Goal: Task Accomplishment & Management: Manage account settings

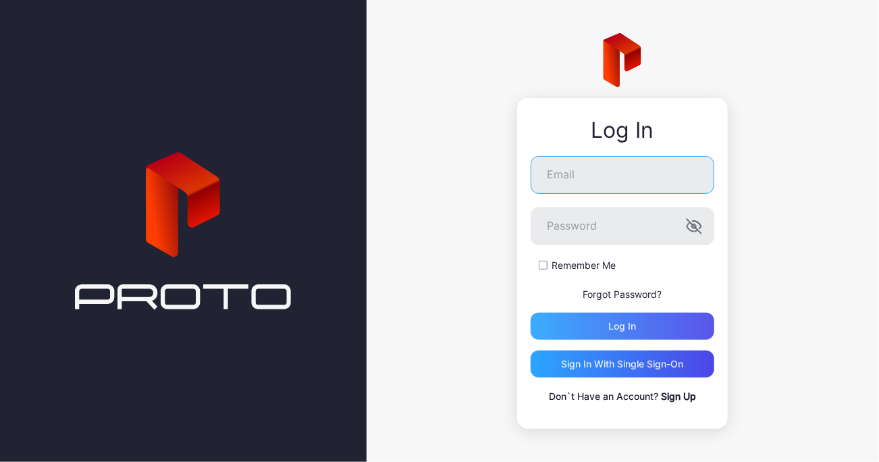
type input "**********"
click at [638, 327] on div "Log in" at bounding box center [623, 326] width 184 height 27
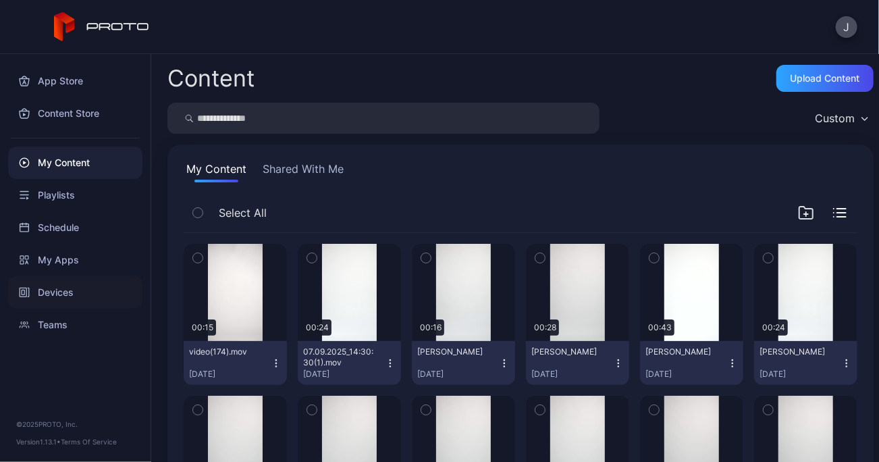
click at [65, 287] on div "Devices" at bounding box center [75, 292] width 134 height 32
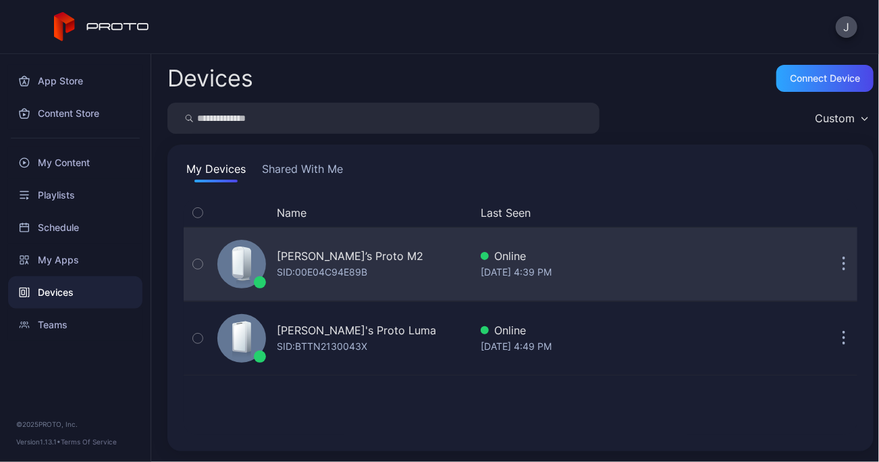
click at [341, 262] on div "[PERSON_NAME]’s Proto M2" at bounding box center [350, 256] width 147 height 16
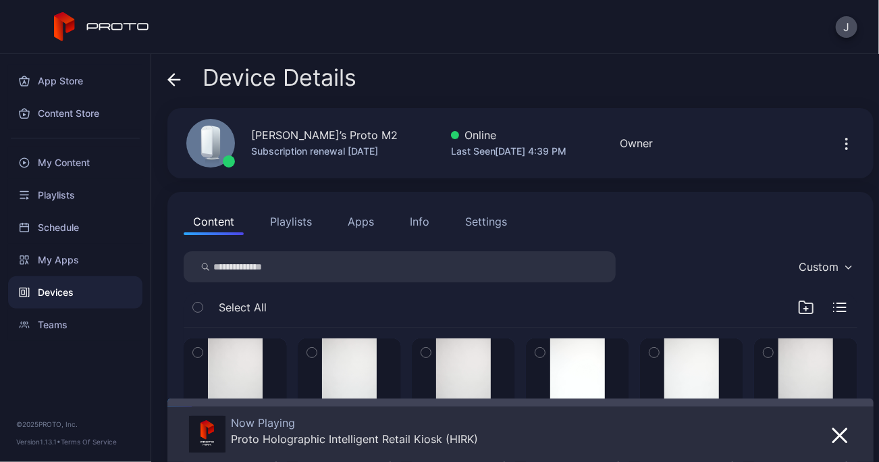
click at [199, 307] on icon "button" at bounding box center [197, 308] width 3 height 2
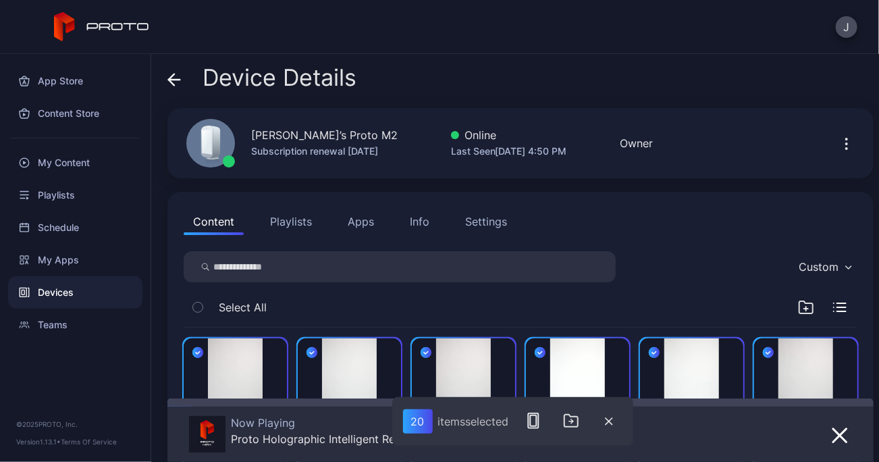
click at [203, 307] on icon "button" at bounding box center [197, 307] width 9 height 15
click at [203, 307] on icon "button" at bounding box center [197, 307] width 11 height 15
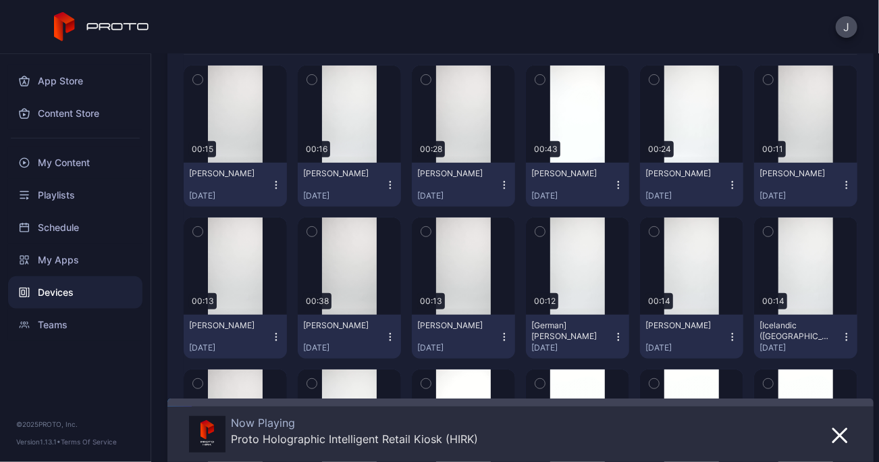
scroll to position [281, 0]
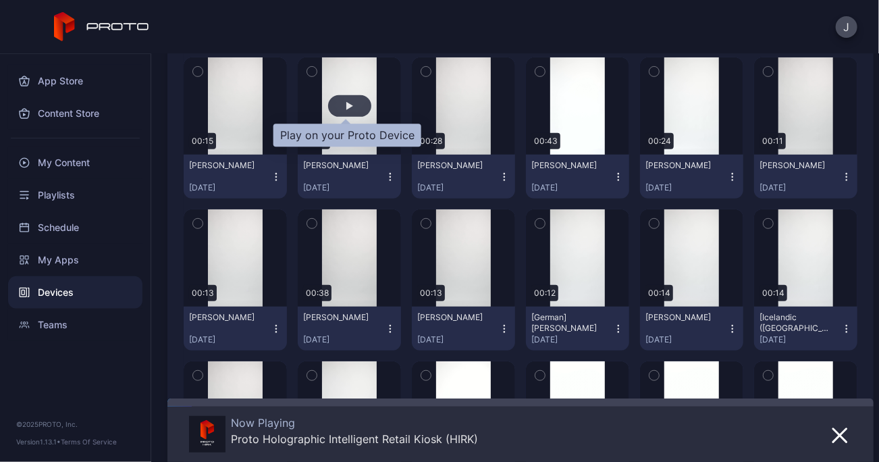
click at [352, 114] on div "button" at bounding box center [349, 106] width 43 height 22
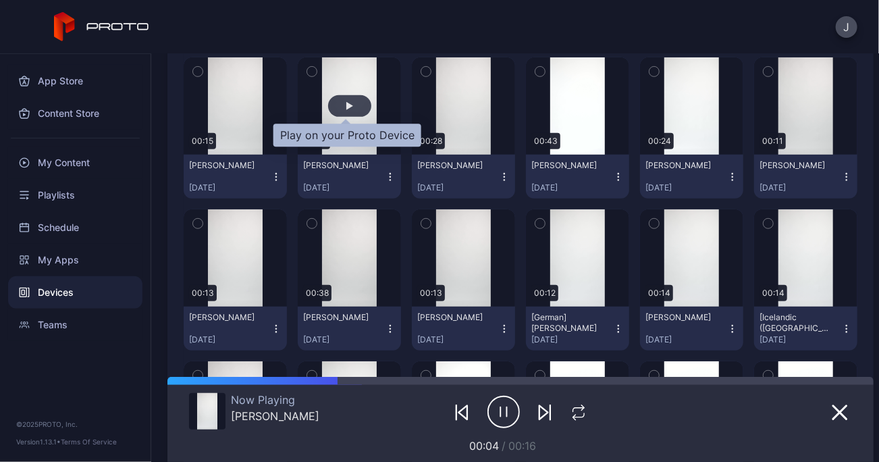
click at [346, 105] on div "button" at bounding box center [349, 106] width 7 height 8
click at [351, 110] on div "button" at bounding box center [349, 106] width 43 height 22
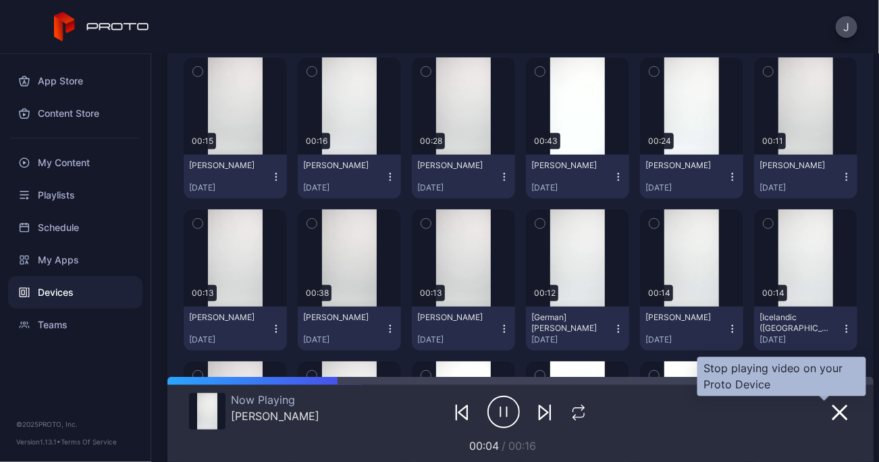
click at [833, 410] on icon "button" at bounding box center [840, 413] width 14 height 14
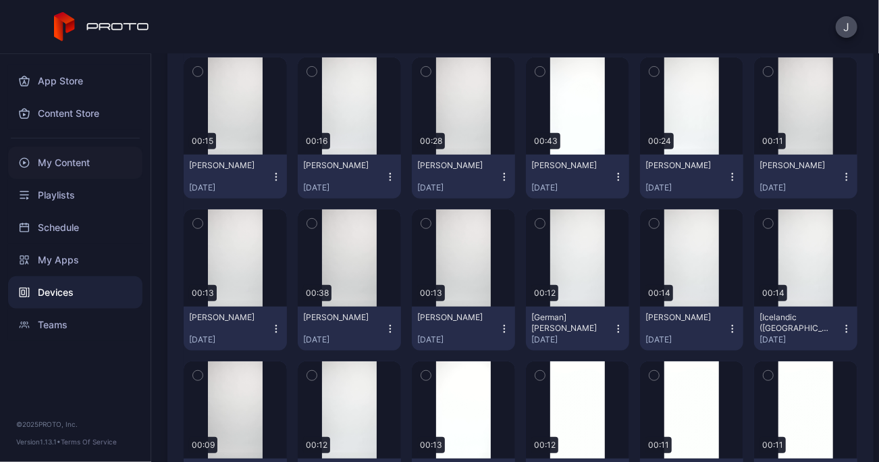
click at [63, 161] on div "My Content" at bounding box center [75, 163] width 134 height 32
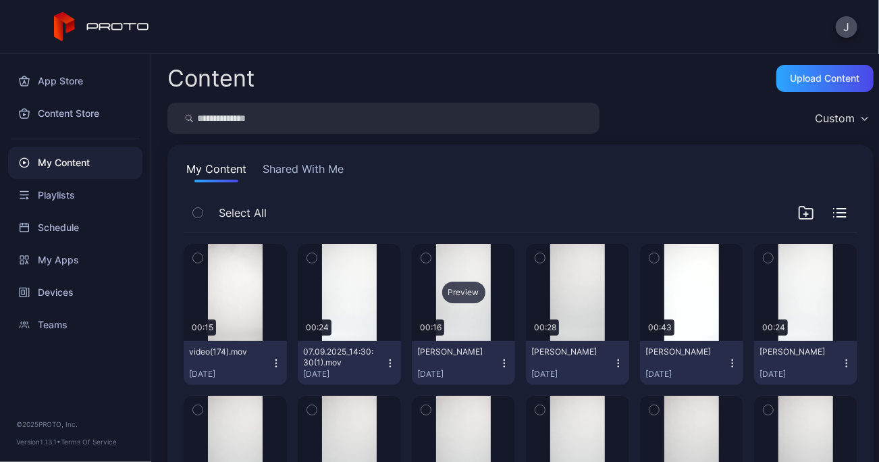
click at [448, 296] on div "Preview" at bounding box center [463, 293] width 43 height 22
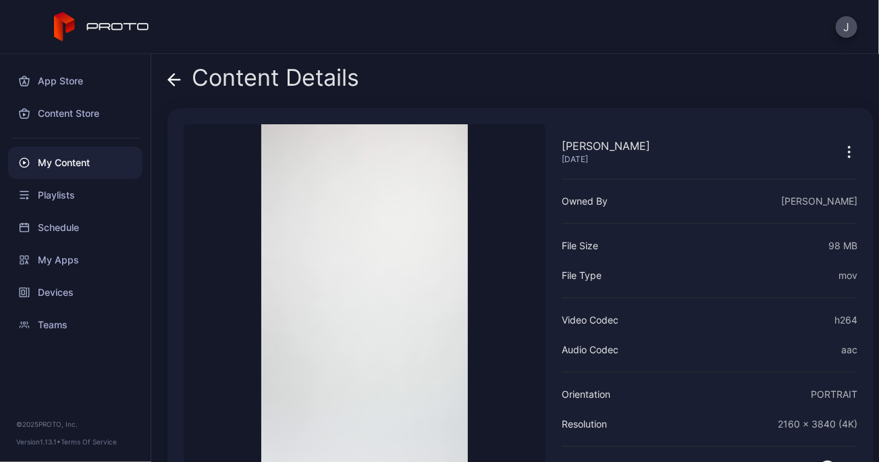
click at [180, 76] on icon at bounding box center [174, 80] width 14 height 14
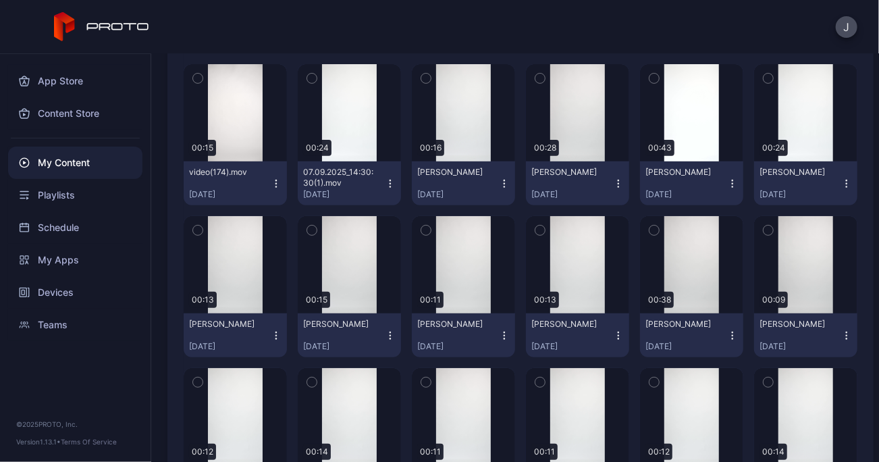
scroll to position [184, 0]
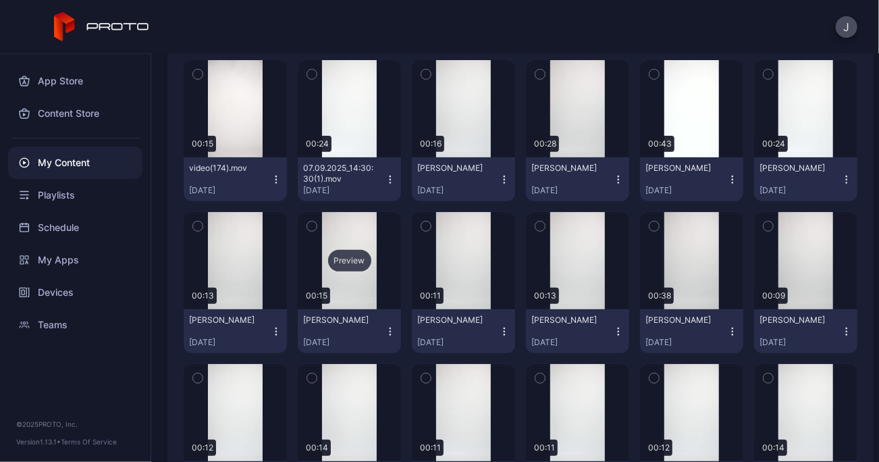
click at [362, 253] on div "Preview" at bounding box center [349, 261] width 43 height 22
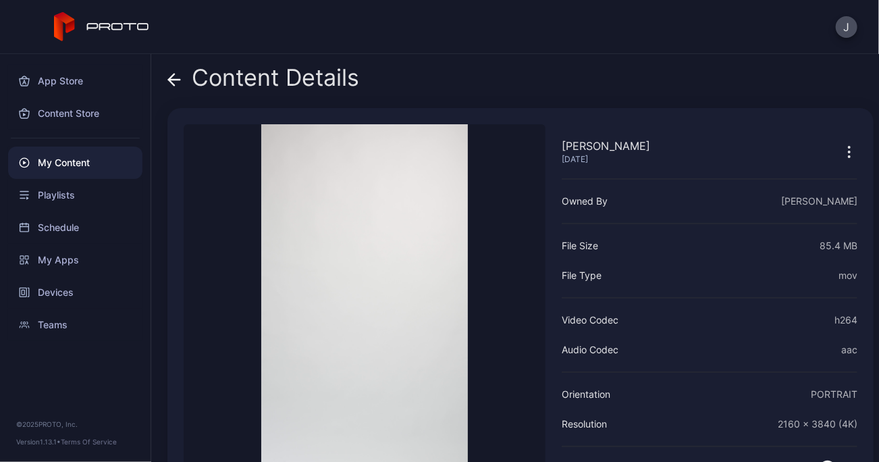
click at [218, 76] on div "Content Details" at bounding box center [263, 81] width 192 height 32
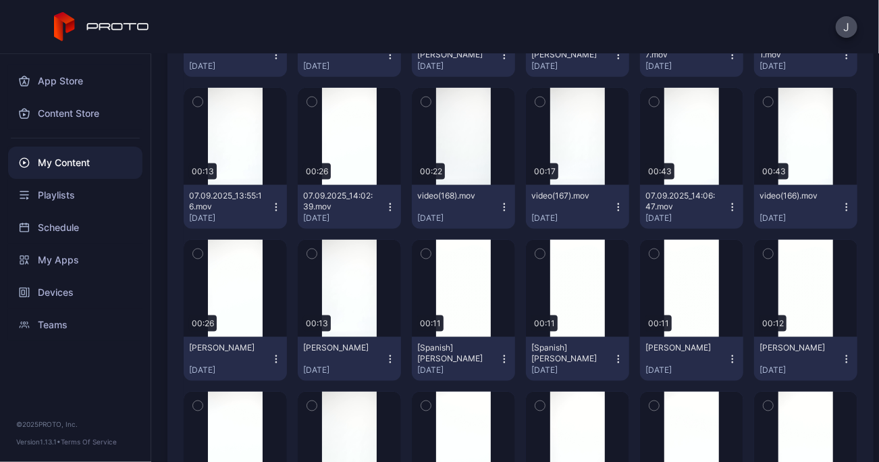
scroll to position [764, 0]
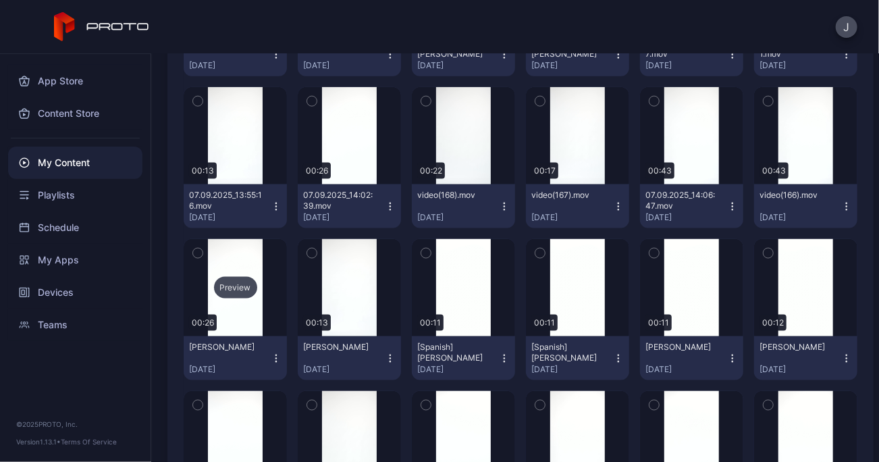
click at [249, 287] on div "Preview" at bounding box center [235, 288] width 43 height 22
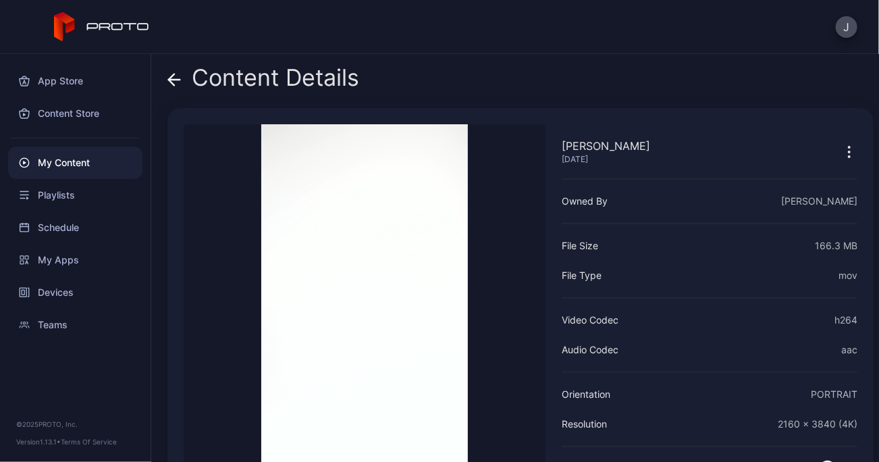
click at [173, 78] on icon at bounding box center [174, 80] width 14 height 14
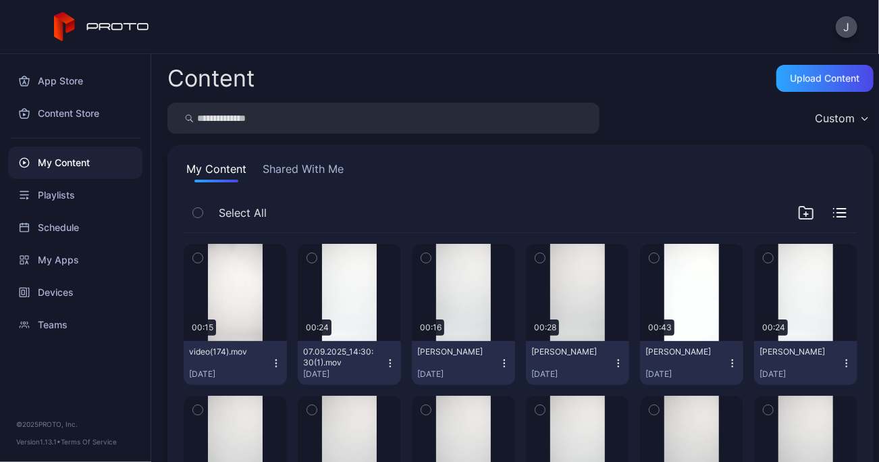
click at [200, 213] on icon "button" at bounding box center [197, 212] width 9 height 15
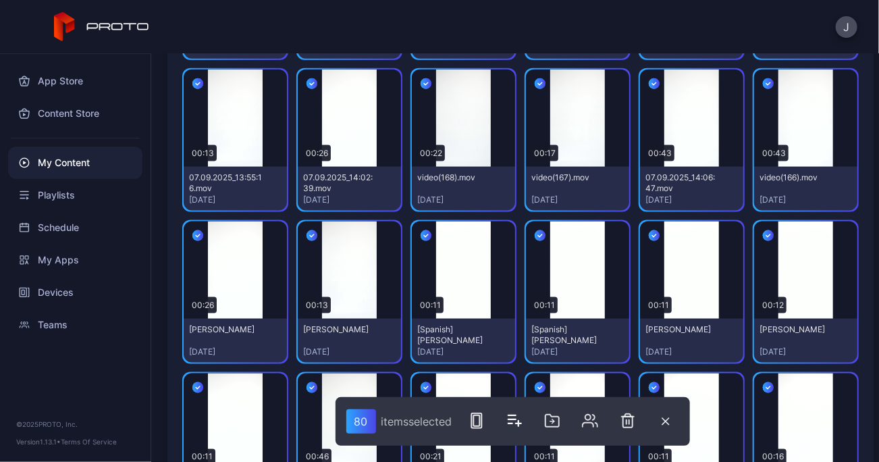
scroll to position [773, 0]
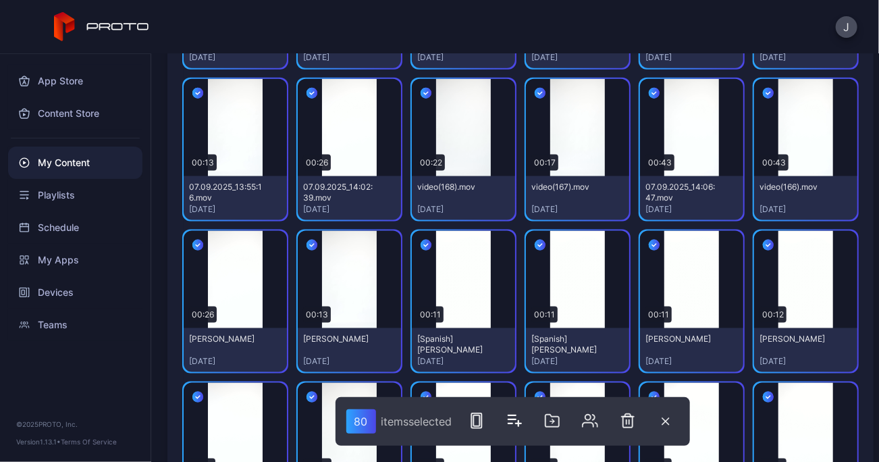
click at [201, 244] on icon "button" at bounding box center [197, 245] width 11 height 15
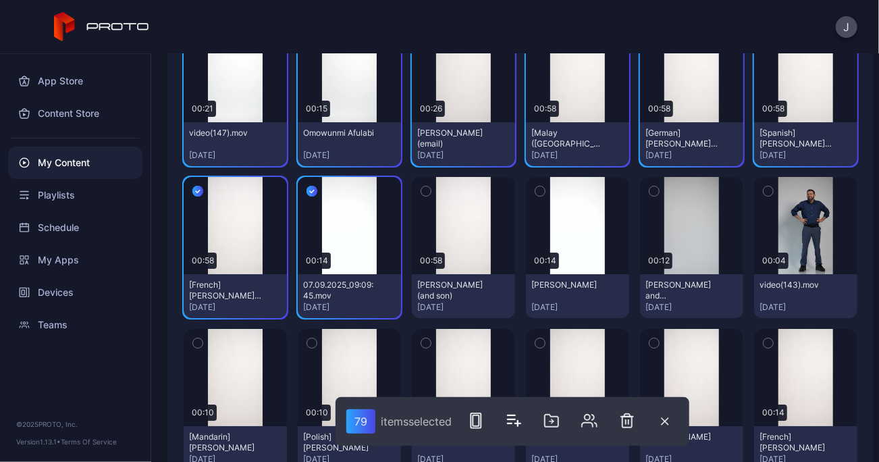
scroll to position [2006, 0]
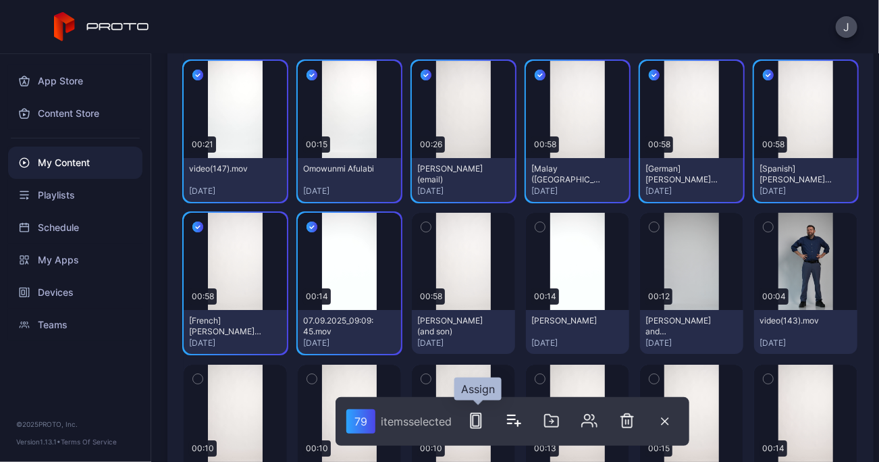
click at [475, 418] on icon "button" at bounding box center [476, 421] width 16 height 16
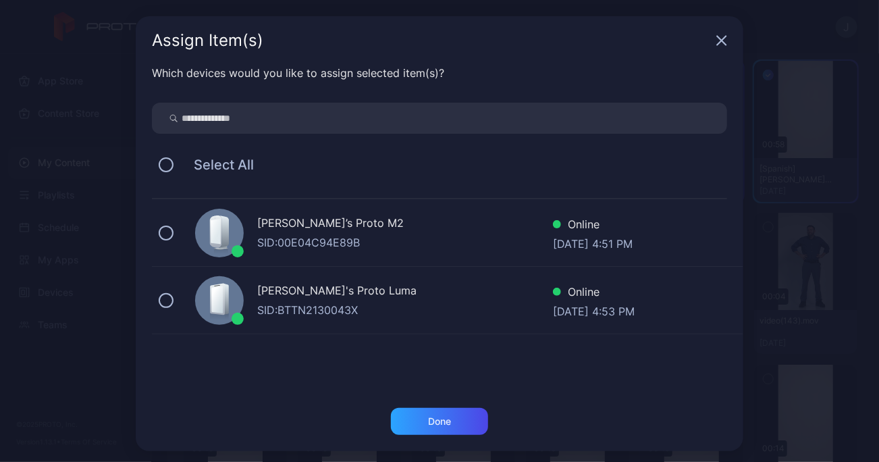
click at [718, 43] on icon "button" at bounding box center [722, 40] width 9 height 9
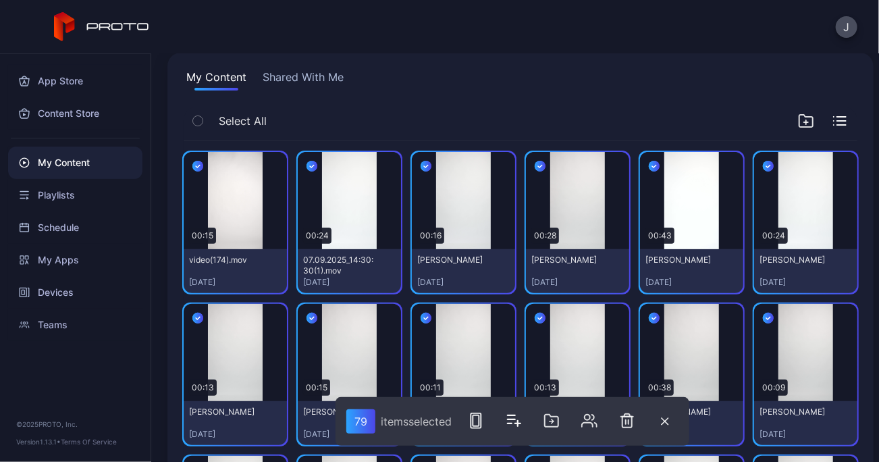
scroll to position [0, 0]
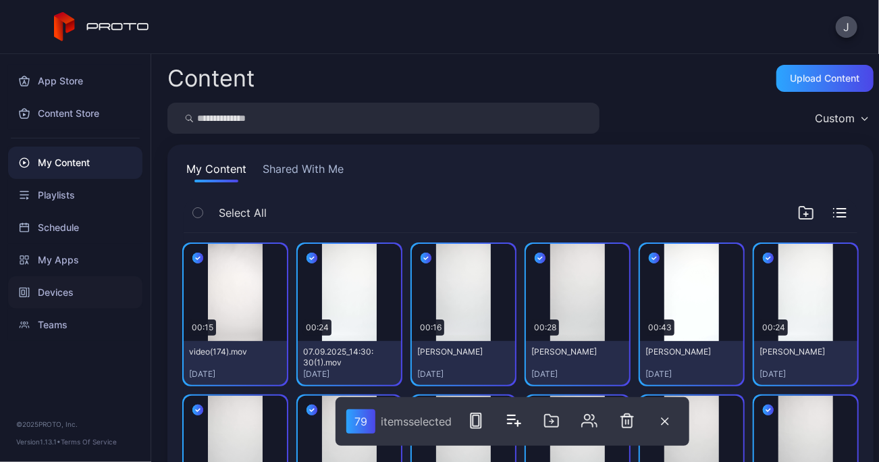
click at [63, 288] on div "Devices" at bounding box center [75, 292] width 134 height 32
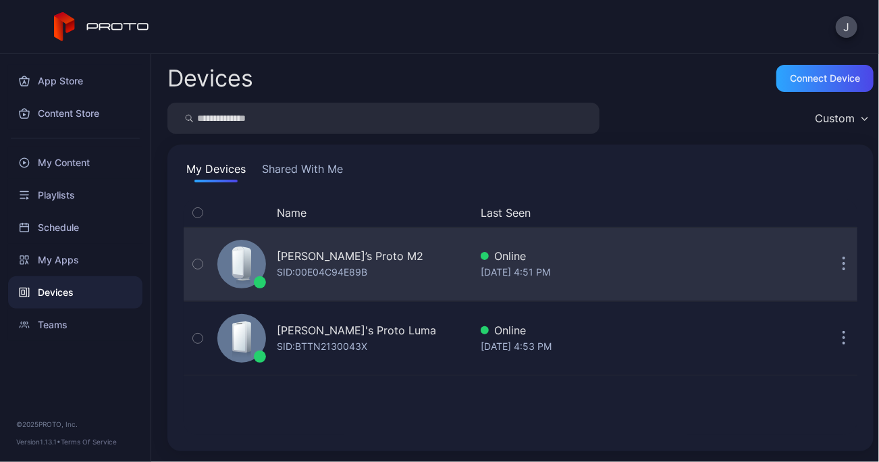
click at [336, 260] on div "[PERSON_NAME]’s Proto M2" at bounding box center [350, 256] width 147 height 16
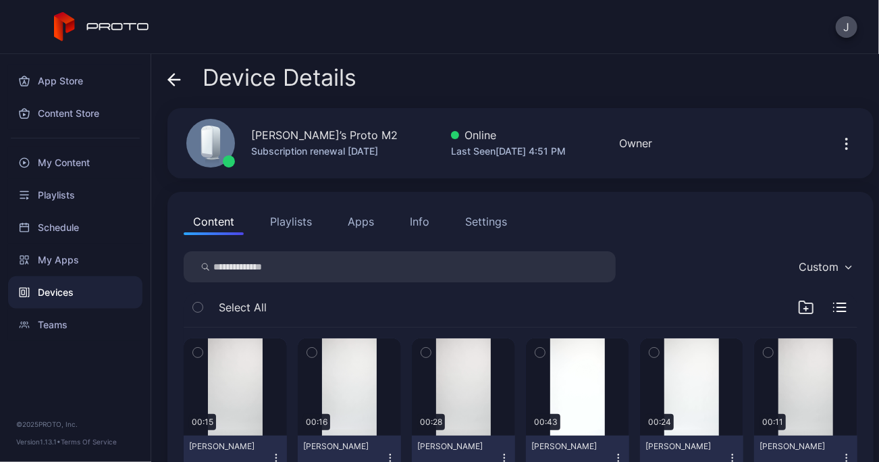
click at [201, 307] on icon "button" at bounding box center [197, 307] width 9 height 15
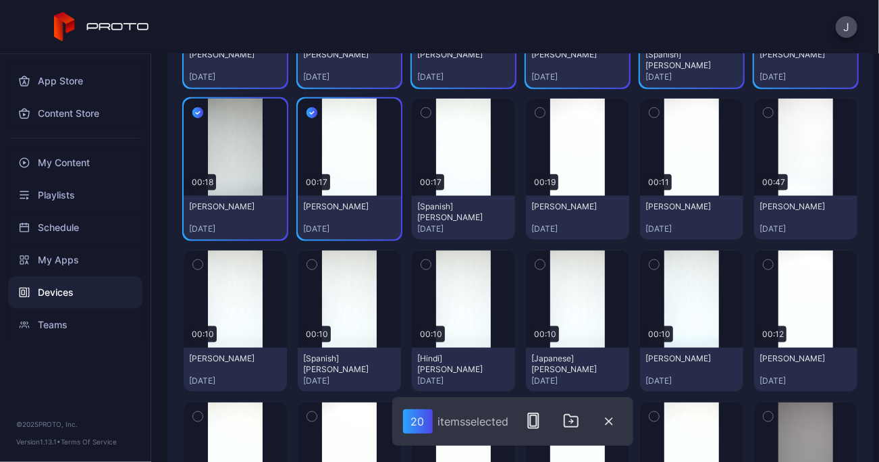
scroll to position [712, 0]
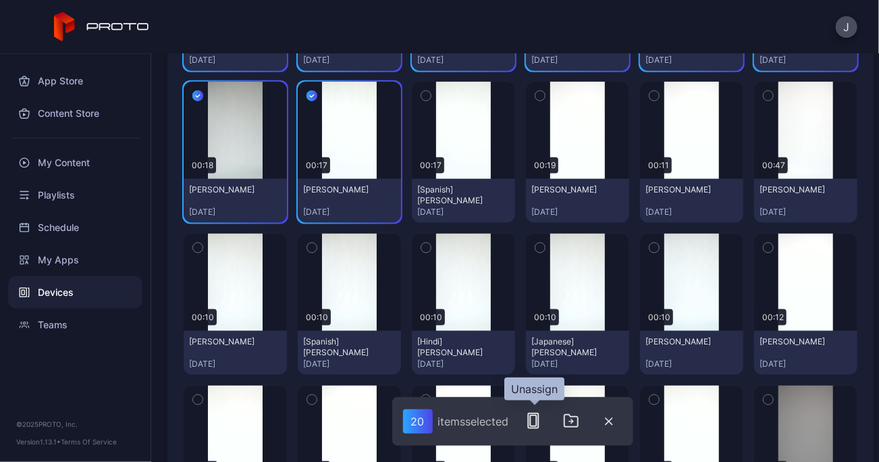
click at [539, 419] on icon "button" at bounding box center [533, 421] width 16 height 16
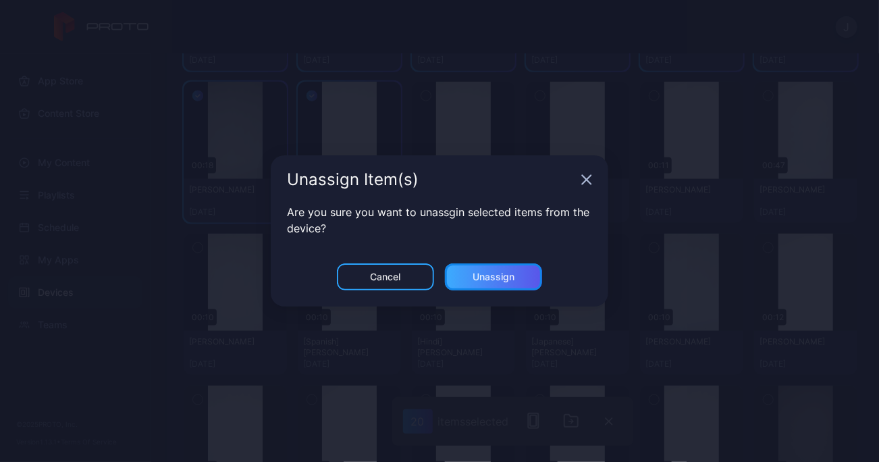
click at [502, 275] on div "Unassign" at bounding box center [494, 276] width 42 height 11
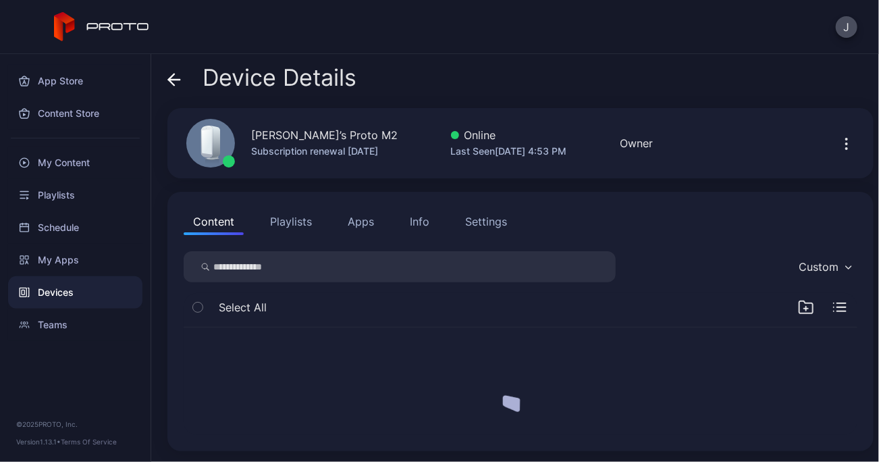
scroll to position [0, 0]
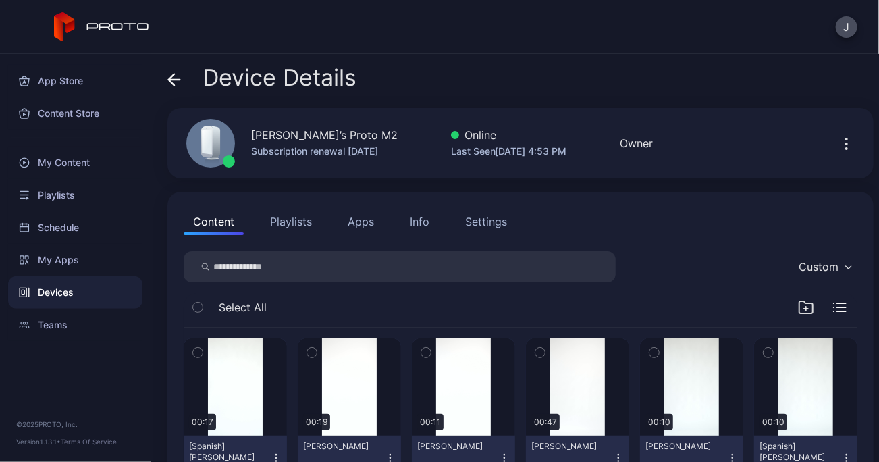
click at [195, 313] on icon "button" at bounding box center [197, 307] width 9 height 15
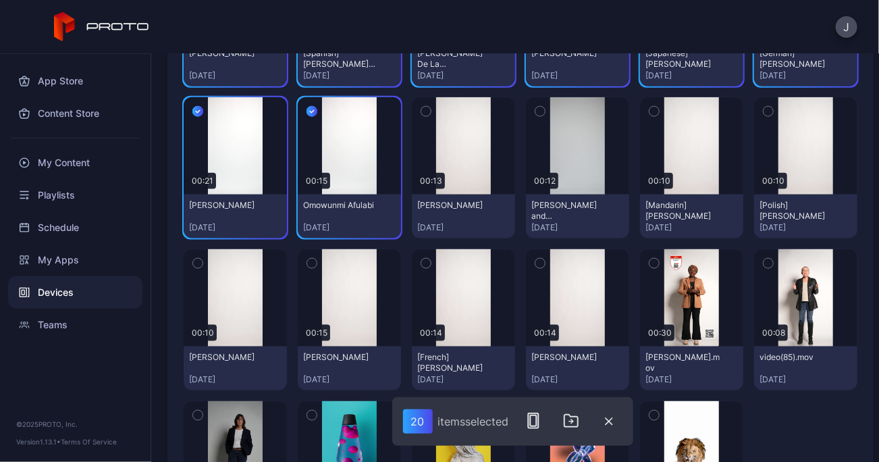
scroll to position [698, 0]
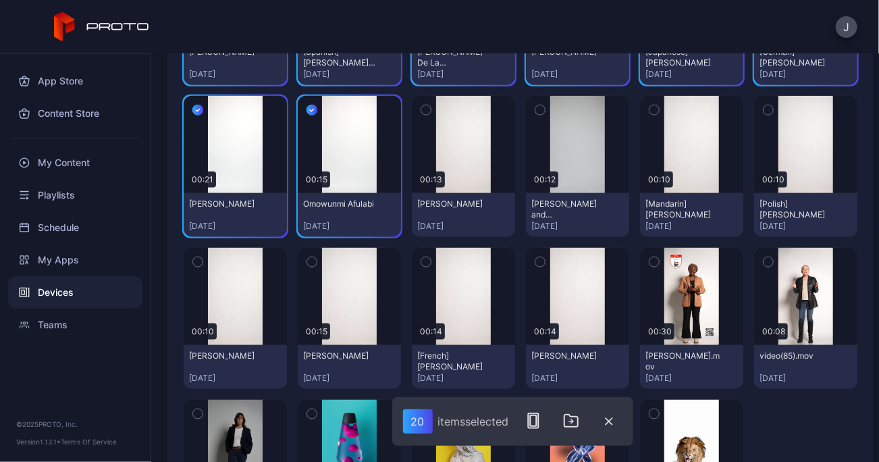
click at [315, 113] on button "button" at bounding box center [312, 110] width 28 height 28
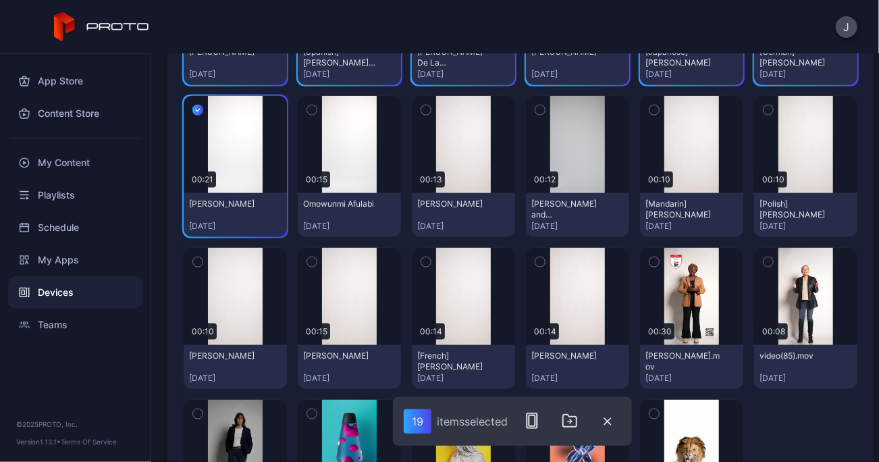
click at [194, 111] on icon "button" at bounding box center [197, 110] width 11 height 15
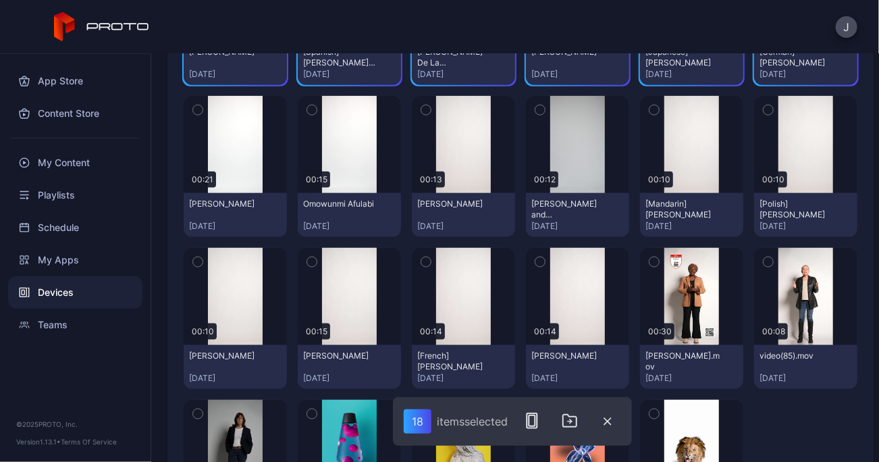
click at [420, 419] on div "18" at bounding box center [418, 421] width 28 height 24
click at [529, 423] on icon "button" at bounding box center [532, 421] width 16 height 16
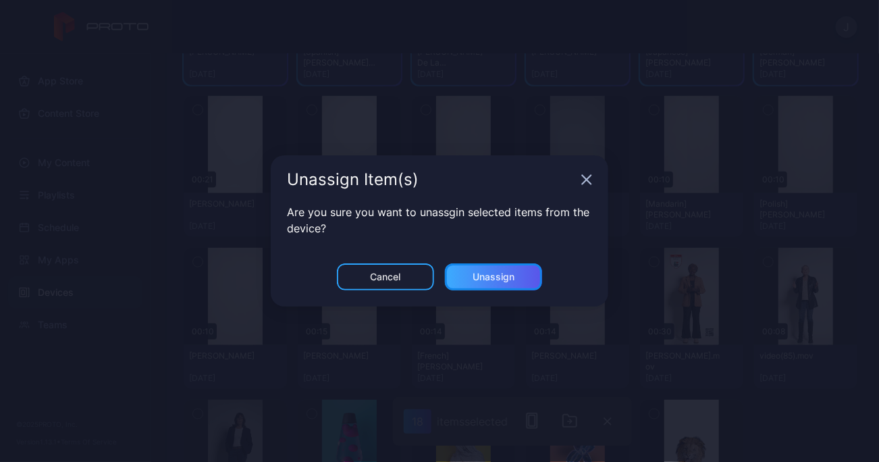
click at [484, 274] on div "Unassign" at bounding box center [494, 276] width 42 height 11
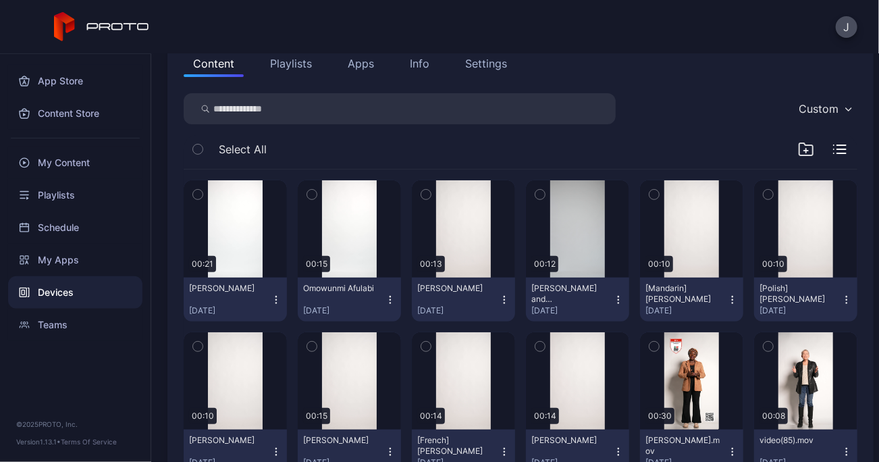
scroll to position [132, 0]
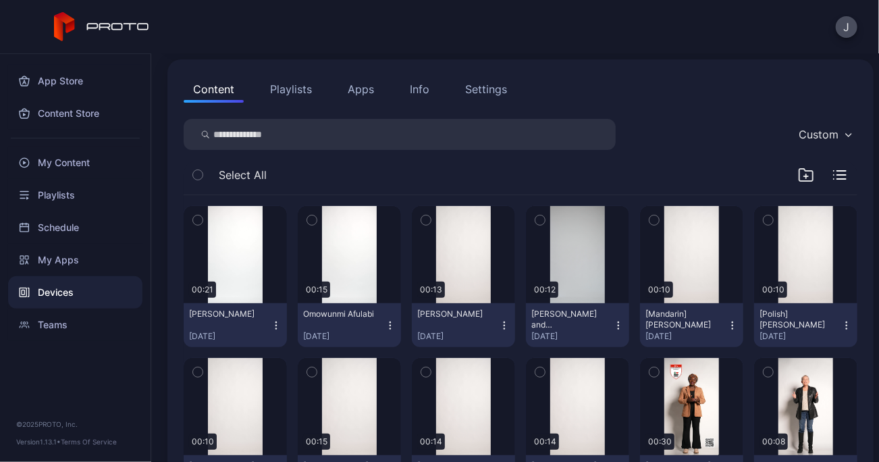
click at [194, 175] on icon "button" at bounding box center [197, 174] width 9 height 15
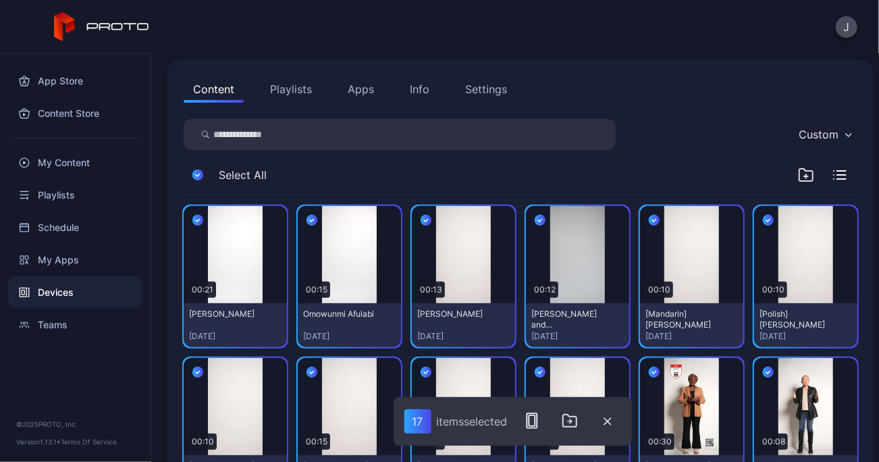
click at [422, 224] on icon "button" at bounding box center [426, 220] width 11 height 15
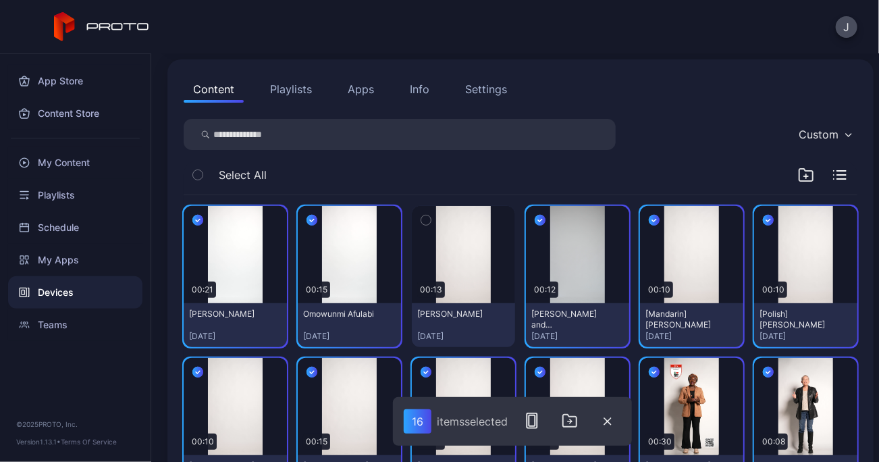
click at [649, 220] on icon "button" at bounding box center [654, 220] width 11 height 15
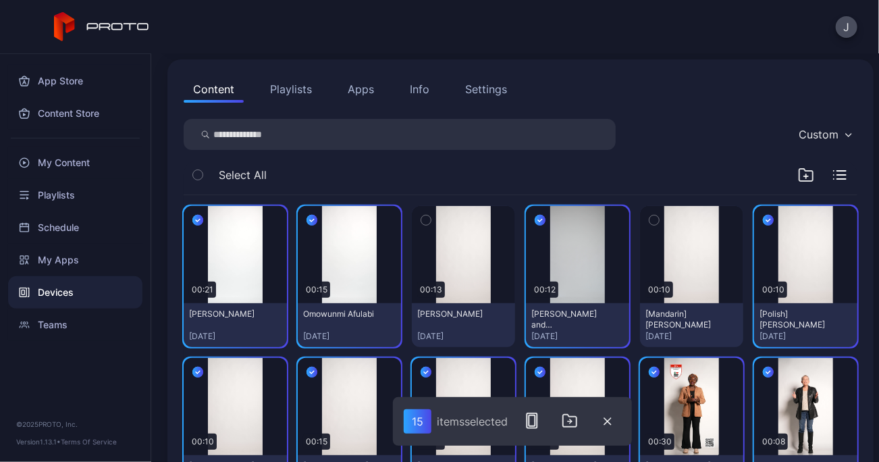
click at [766, 219] on icon "button" at bounding box center [768, 220] width 4 height 3
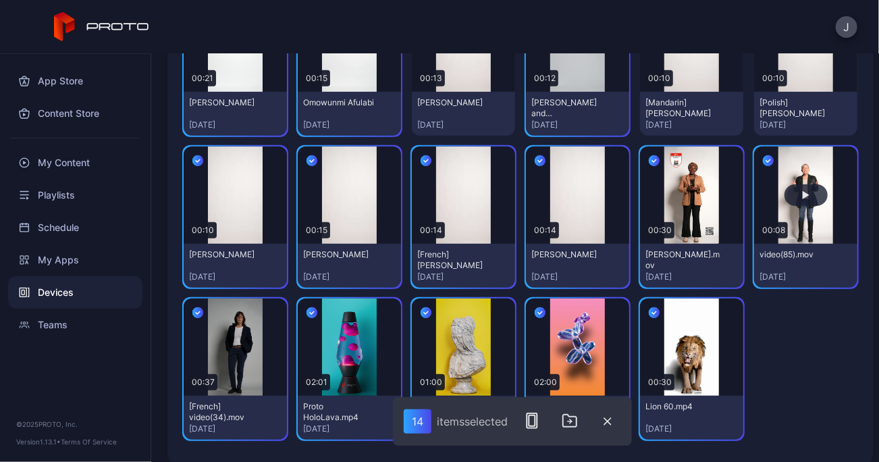
scroll to position [343, 0]
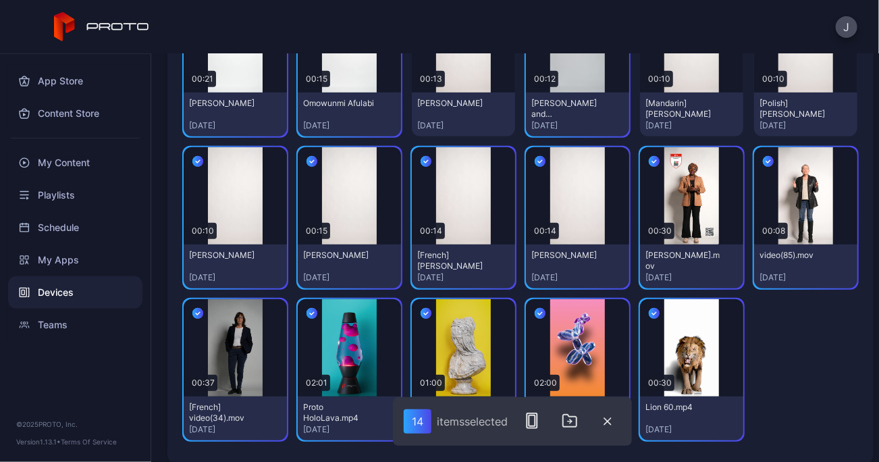
click at [652, 162] on icon "button" at bounding box center [654, 162] width 4 height 3
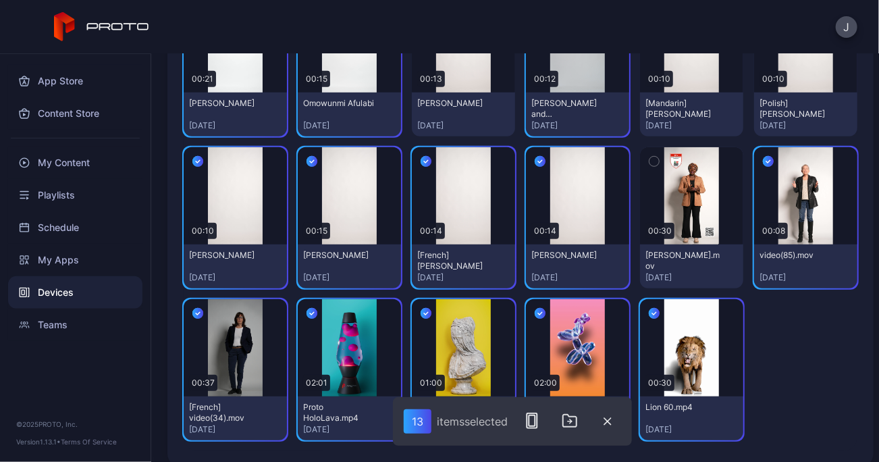
click at [763, 159] on icon "button" at bounding box center [768, 161] width 11 height 15
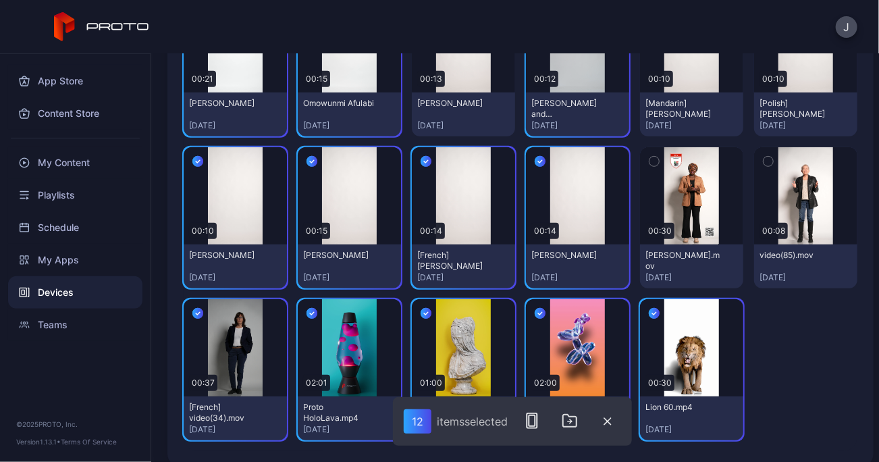
click at [649, 313] on icon "button" at bounding box center [654, 313] width 11 height 15
click at [535, 309] on icon "button" at bounding box center [540, 313] width 11 height 15
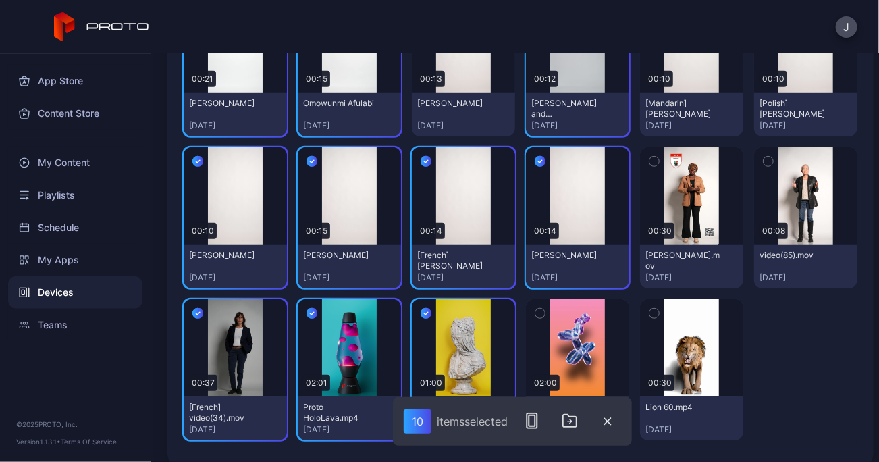
click at [421, 315] on icon "button" at bounding box center [426, 313] width 11 height 15
click at [309, 315] on icon "button" at bounding box center [312, 313] width 11 height 15
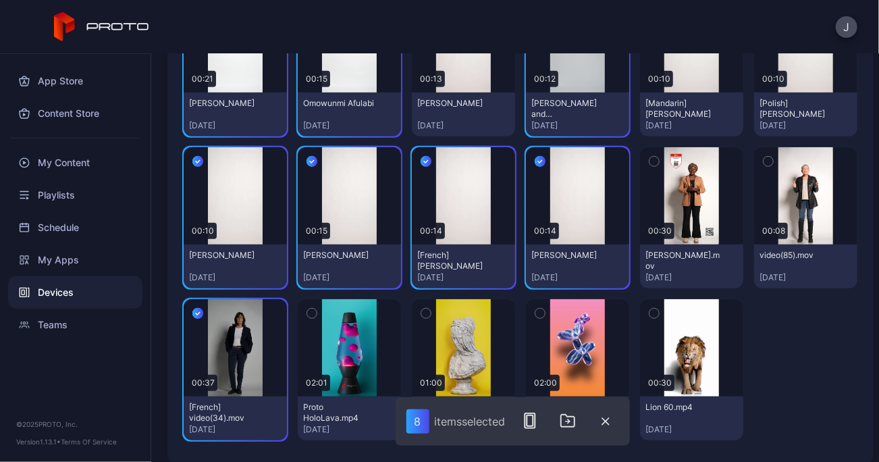
click at [196, 313] on icon "button" at bounding box center [198, 314] width 4 height 3
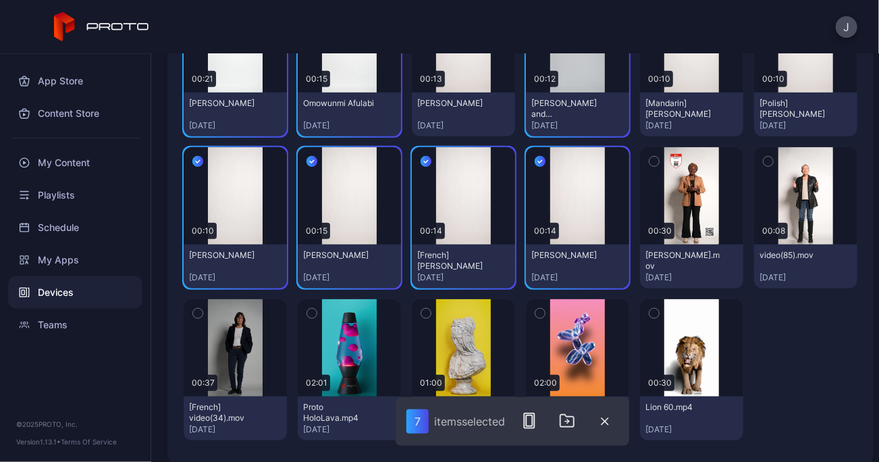
click at [446, 425] on div "item s selected" at bounding box center [469, 422] width 71 height 14
click at [532, 421] on icon "button" at bounding box center [529, 421] width 16 height 16
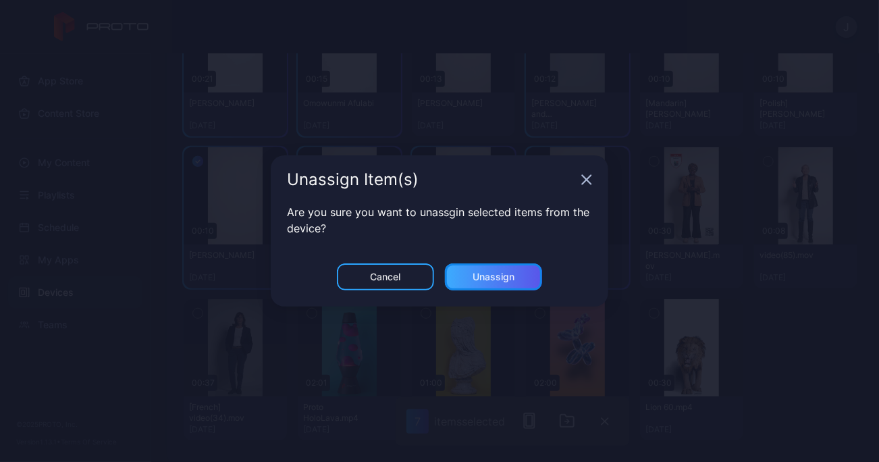
click at [522, 278] on div "Unassign" at bounding box center [493, 276] width 97 height 27
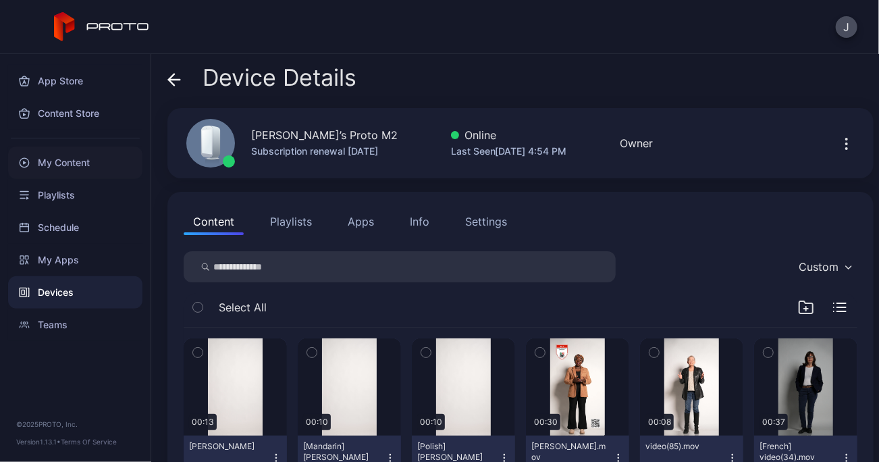
click at [65, 163] on div "My Content" at bounding box center [75, 163] width 134 height 32
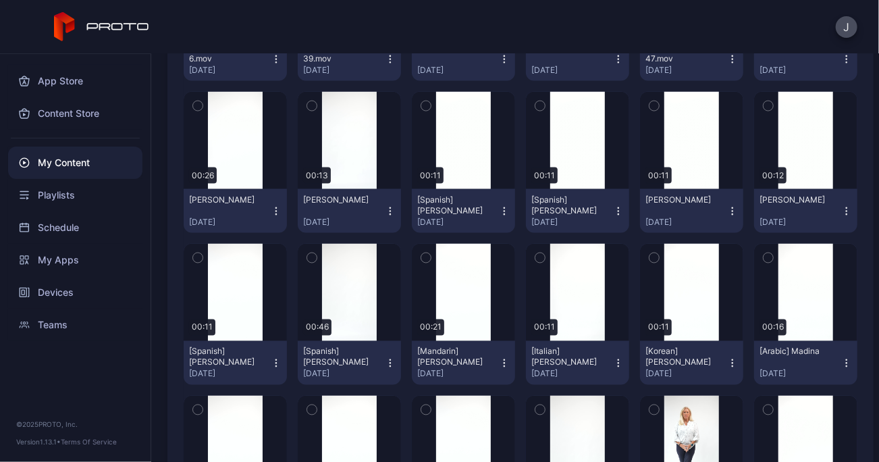
scroll to position [893, 0]
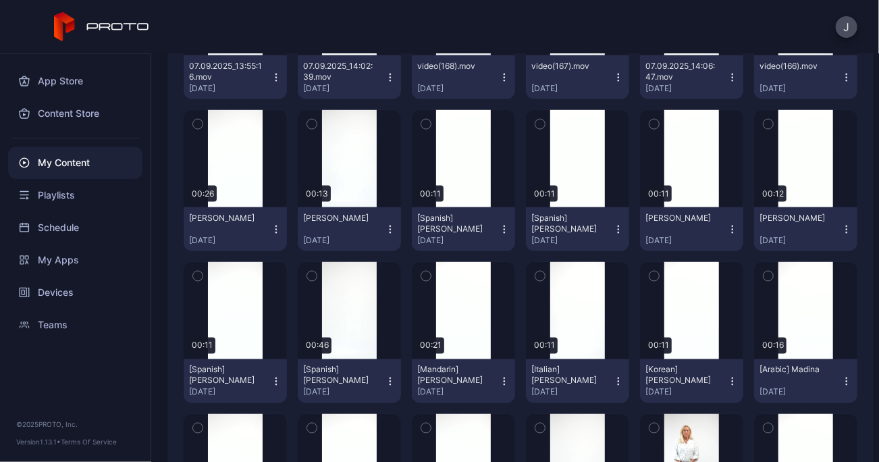
click at [273, 225] on icon "button" at bounding box center [276, 229] width 11 height 11
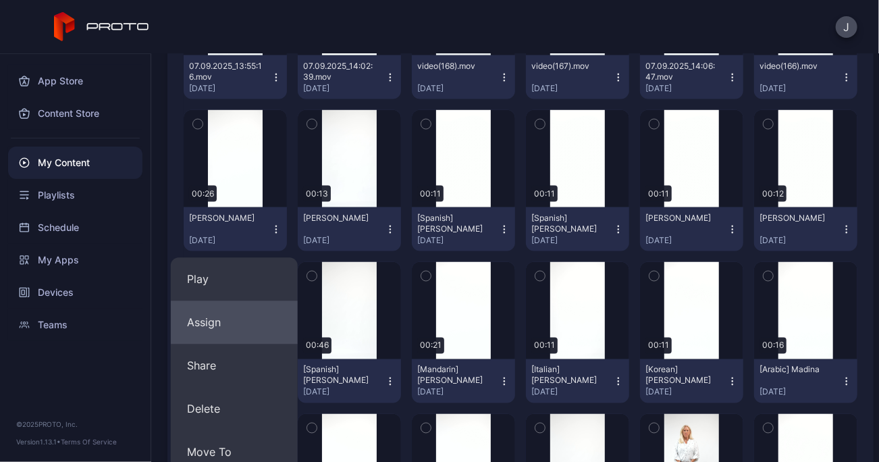
click at [215, 328] on button "Assign" at bounding box center [234, 322] width 127 height 43
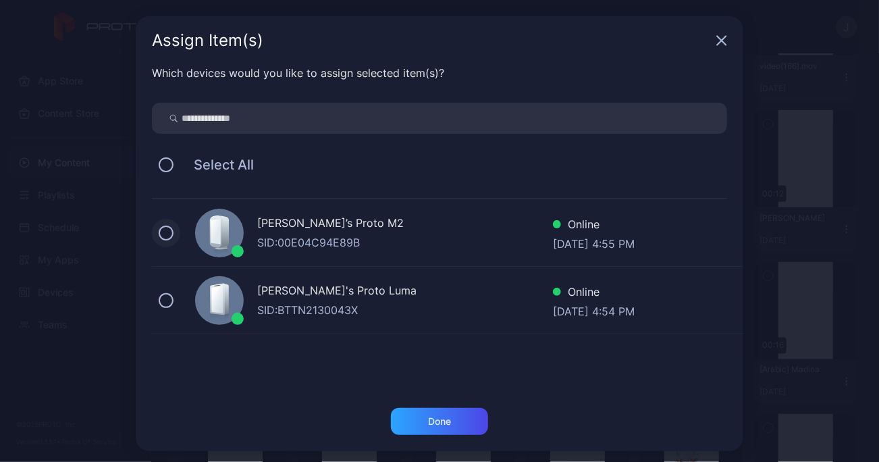
click at [159, 234] on button at bounding box center [166, 233] width 15 height 15
click at [428, 421] on div "Done" at bounding box center [439, 421] width 23 height 11
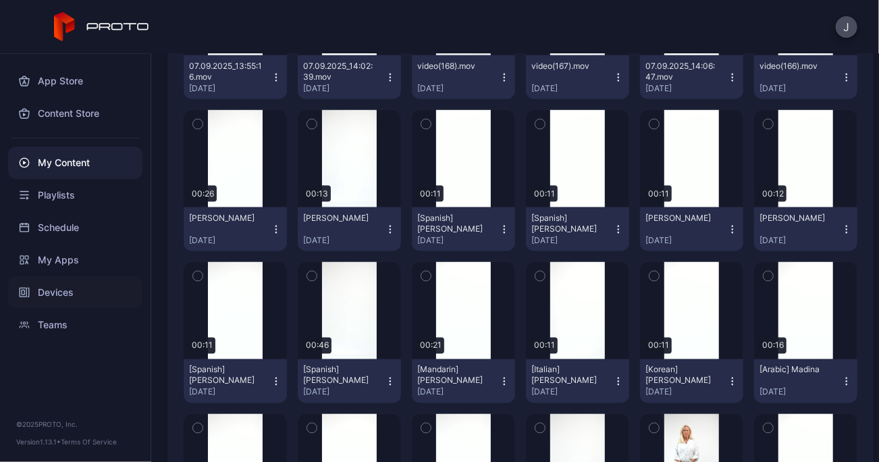
click at [55, 292] on div "Devices" at bounding box center [75, 292] width 134 height 32
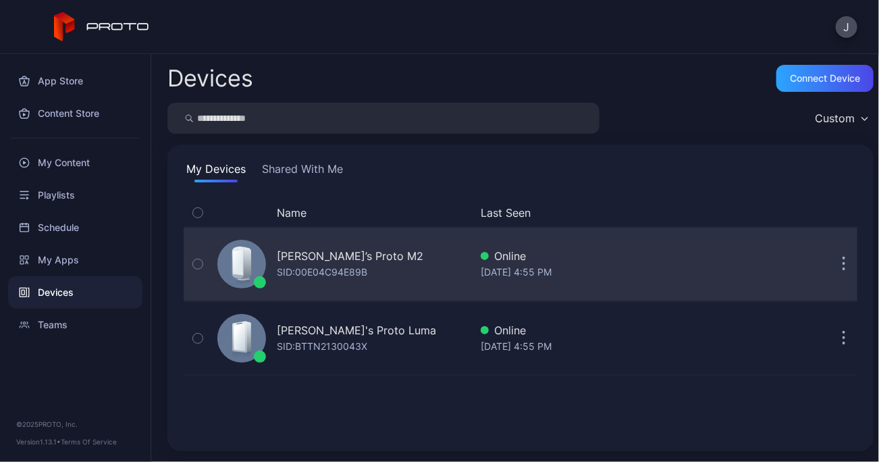
click at [365, 259] on div "[PERSON_NAME]’s Proto M2" at bounding box center [350, 256] width 147 height 16
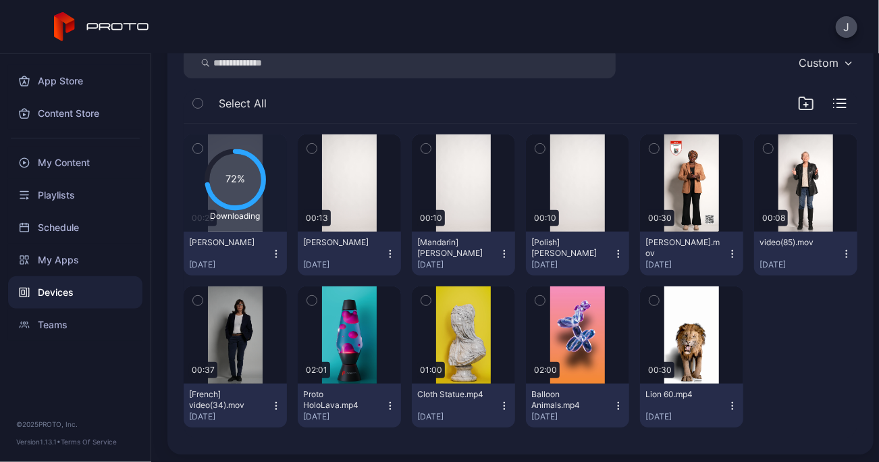
scroll to position [203, 0]
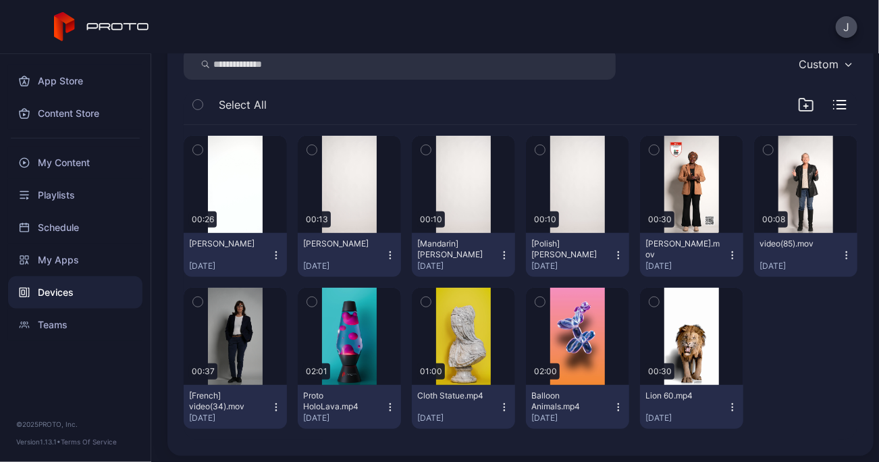
click at [501, 256] on icon "button" at bounding box center [504, 255] width 11 height 11
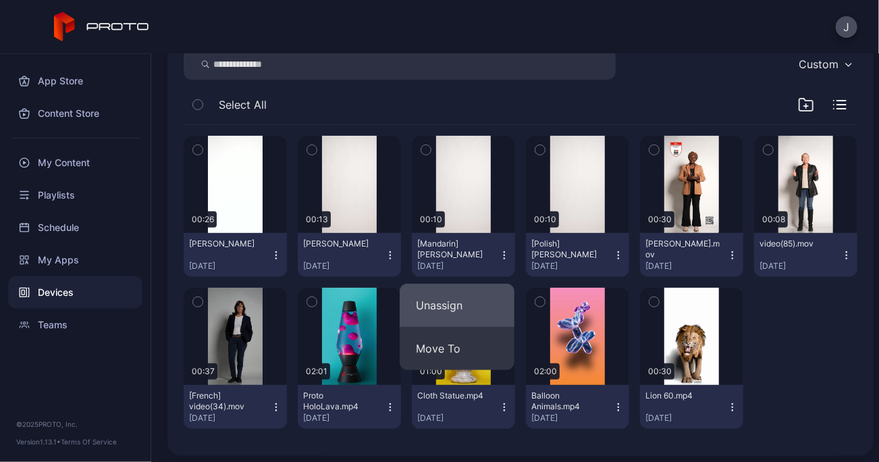
click at [444, 309] on button "Unassign" at bounding box center [457, 305] width 115 height 43
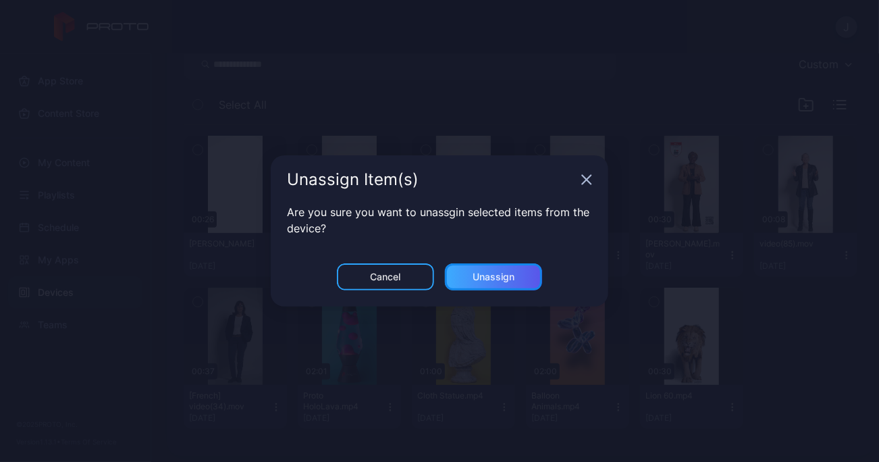
click at [498, 276] on div "Unassign" at bounding box center [494, 276] width 42 height 11
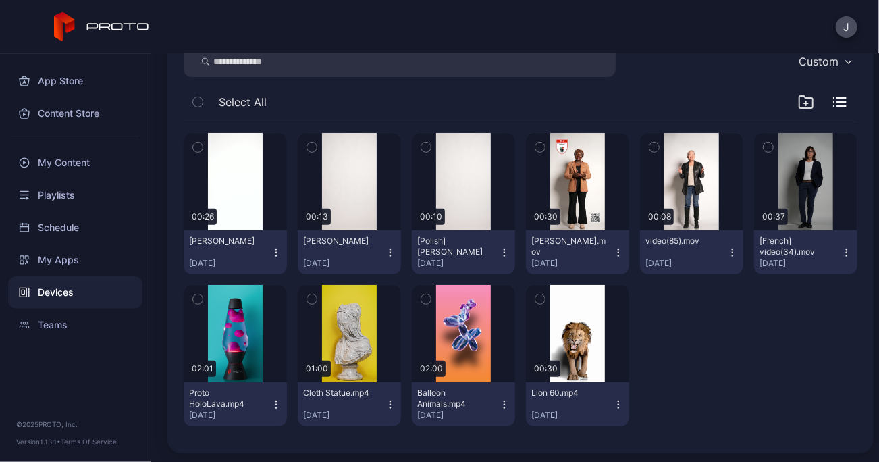
scroll to position [205, 0]
click at [499, 247] on icon "button" at bounding box center [504, 252] width 11 height 11
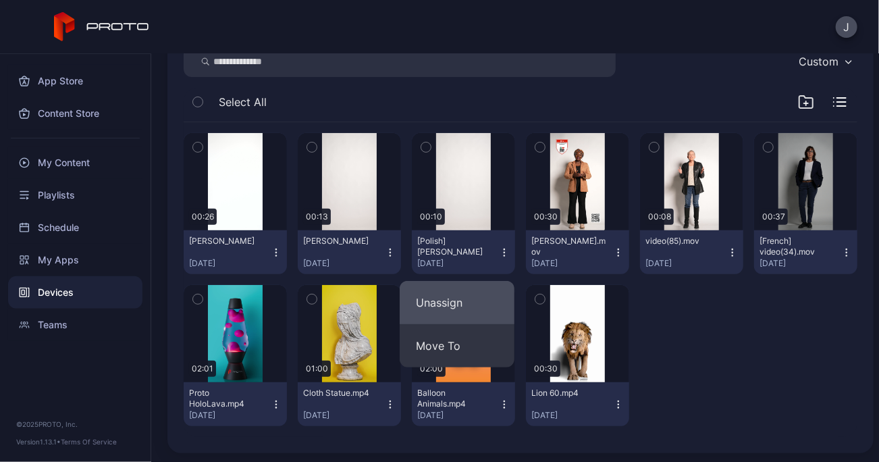
click at [452, 298] on button "Unassign" at bounding box center [457, 302] width 115 height 43
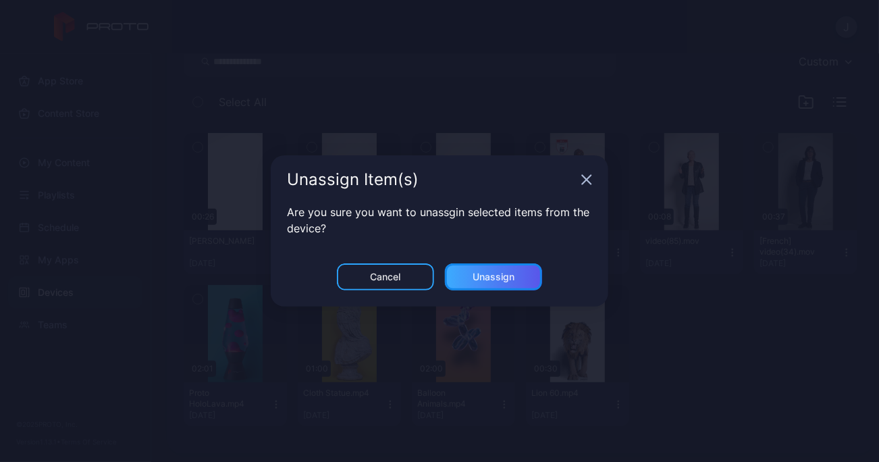
click at [477, 282] on div "Unassign" at bounding box center [494, 276] width 42 height 11
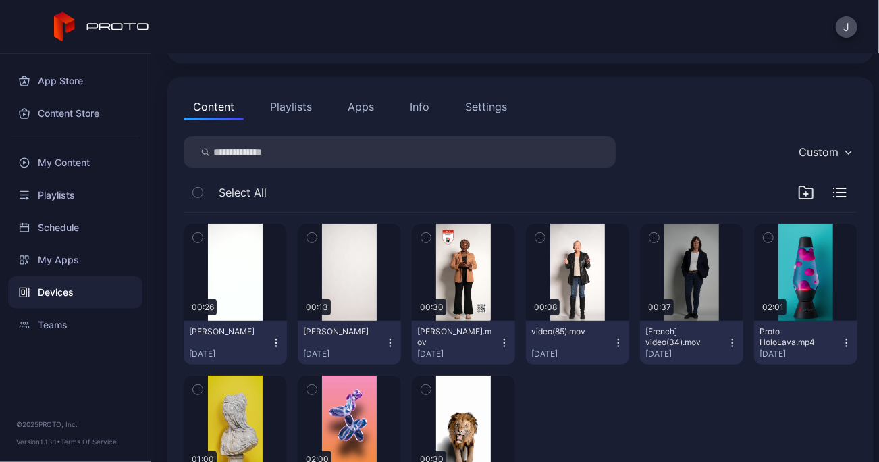
scroll to position [143, 0]
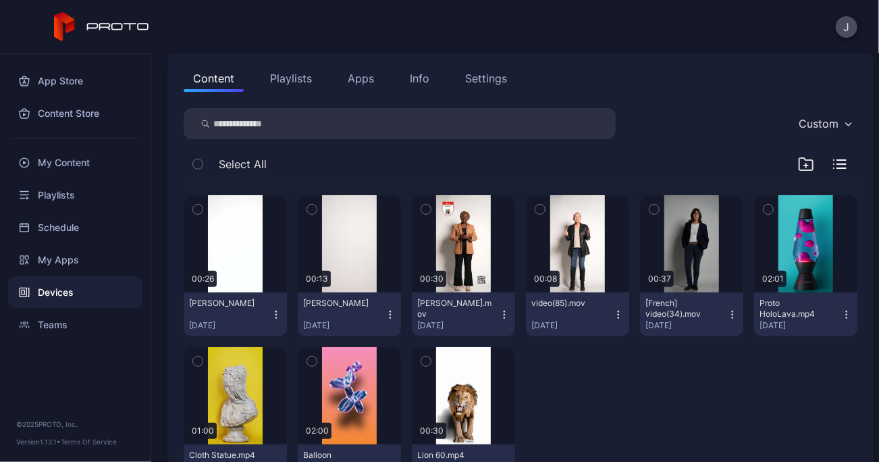
click at [386, 318] on icon "button" at bounding box center [390, 314] width 11 height 11
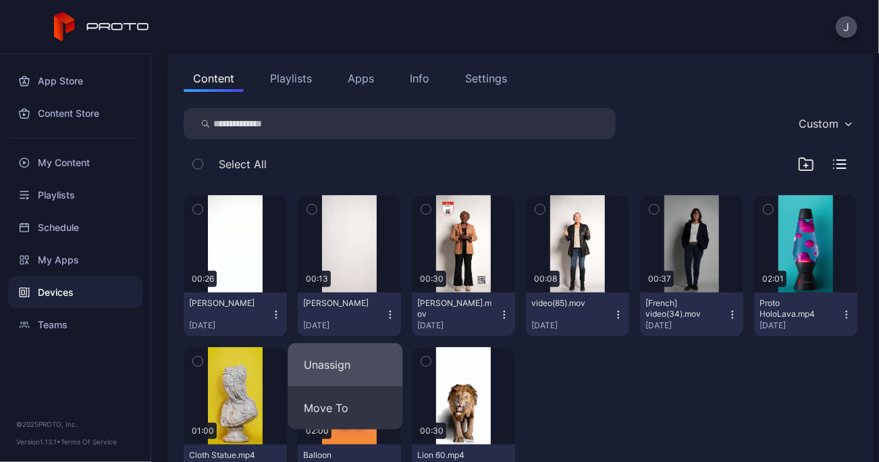
click at [365, 370] on button "Unassign" at bounding box center [345, 364] width 115 height 43
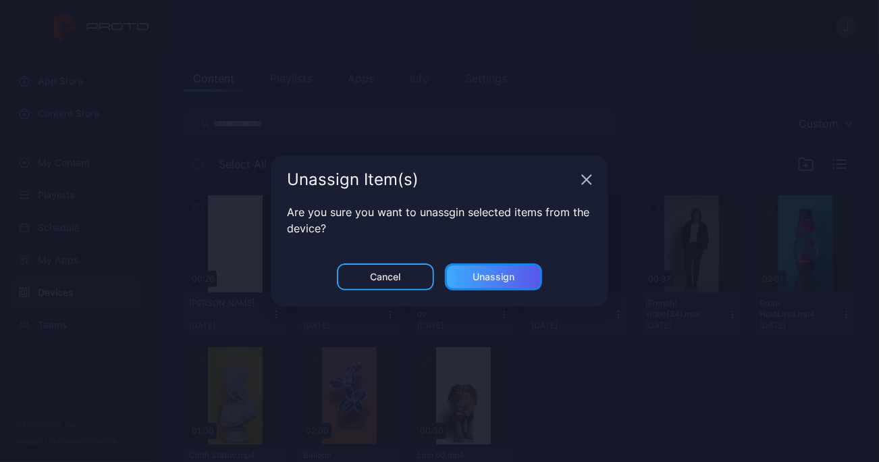
click at [516, 278] on div "Unassign" at bounding box center [493, 276] width 97 height 27
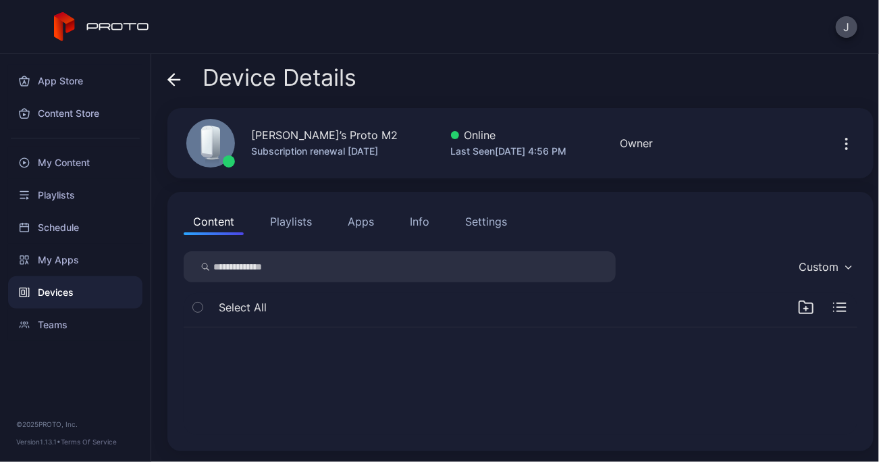
scroll to position [0, 0]
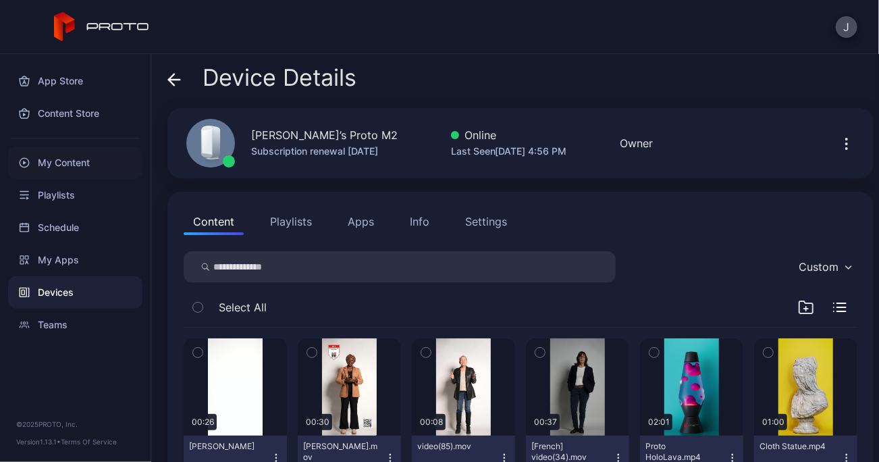
click at [74, 163] on div "My Content" at bounding box center [75, 163] width 134 height 32
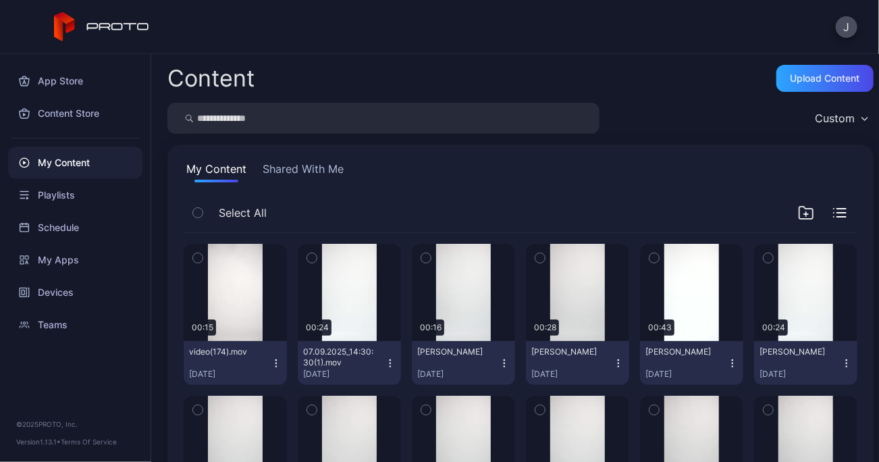
click at [499, 363] on icon "button" at bounding box center [504, 363] width 11 height 11
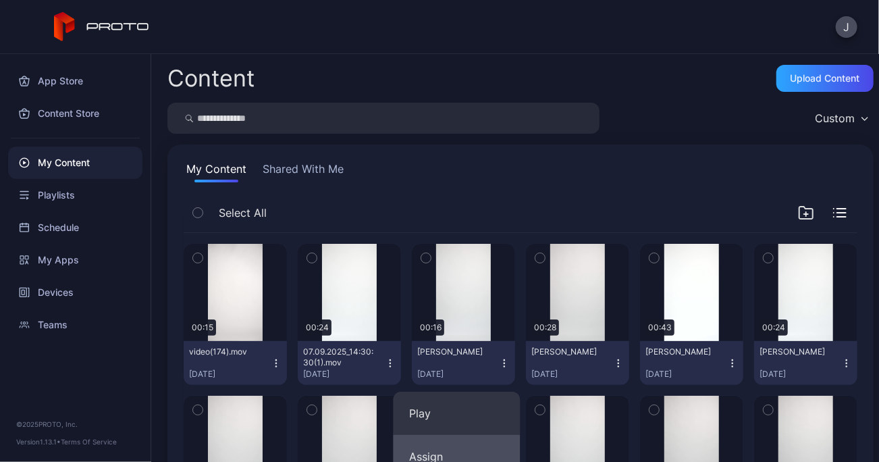
click at [421, 453] on button "Assign" at bounding box center [456, 456] width 127 height 43
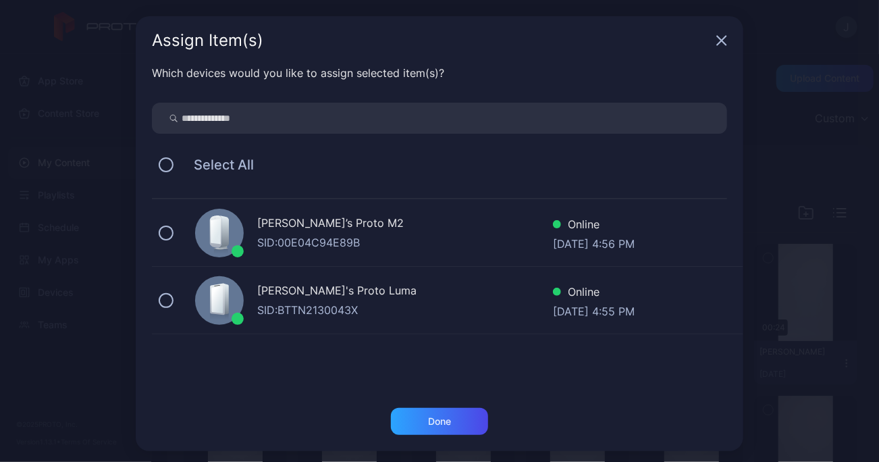
click at [165, 236] on div "[PERSON_NAME]’s Proto M2 SID: 00E04C94E89B Online [DATE] 4:56 PM" at bounding box center [448, 233] width 592 height 68
click at [431, 423] on div "Done" at bounding box center [439, 421] width 23 height 11
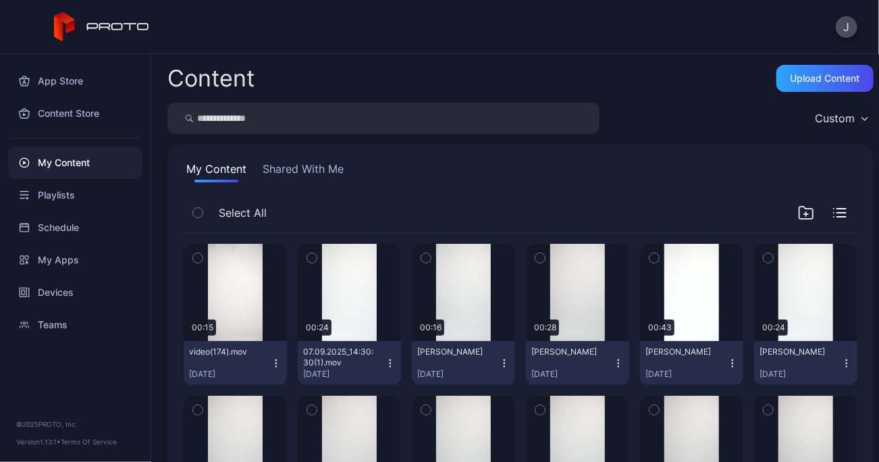
click at [292, 120] on input "search" at bounding box center [383, 118] width 432 height 31
type input "*****"
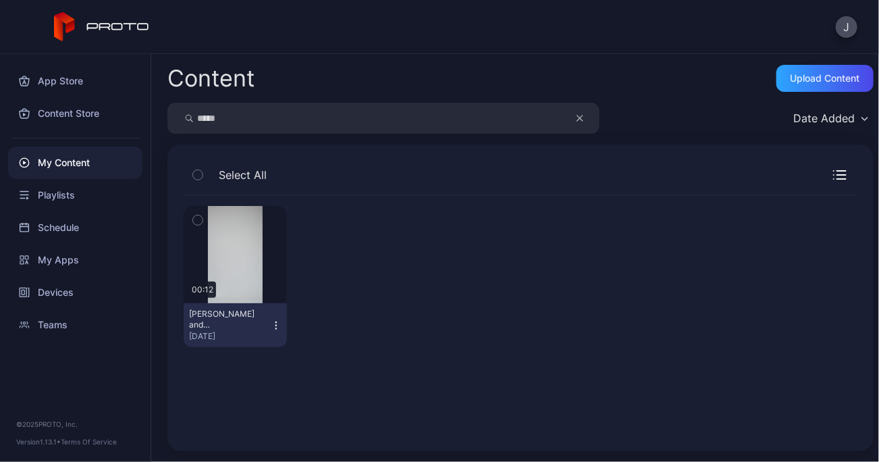
click at [272, 326] on icon "button" at bounding box center [276, 325] width 11 height 11
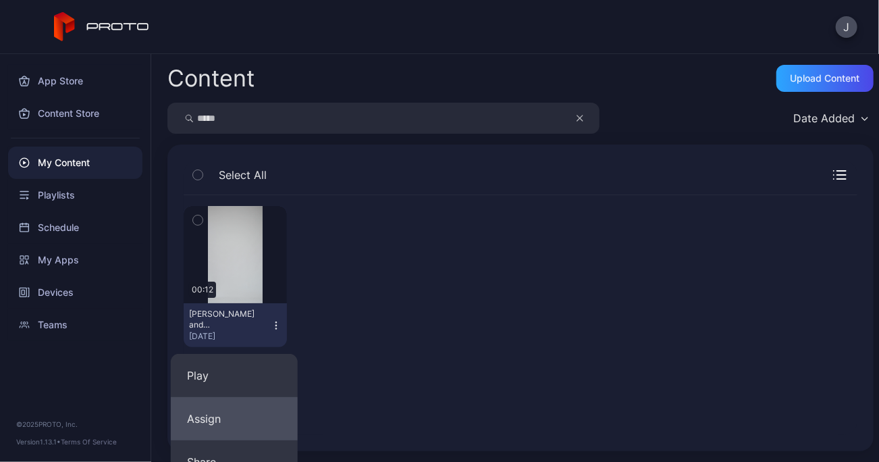
click at [197, 421] on button "Assign" at bounding box center [234, 418] width 127 height 43
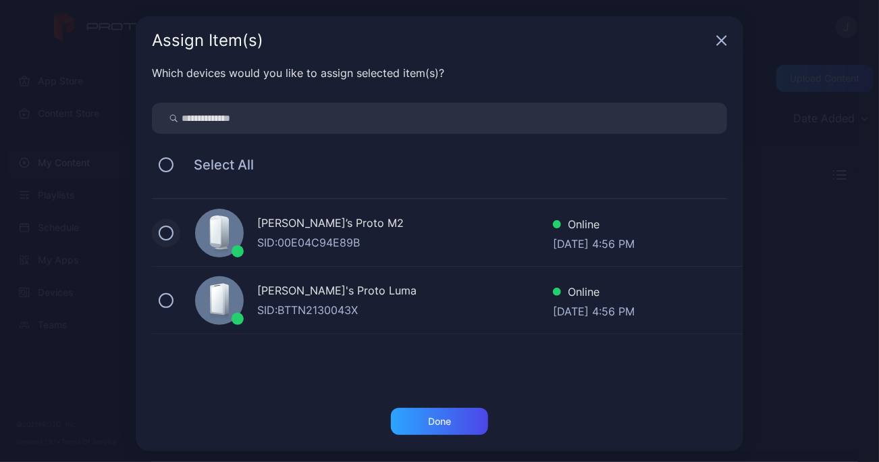
click at [159, 234] on button at bounding box center [166, 233] width 15 height 15
click at [428, 421] on div "Done" at bounding box center [439, 421] width 23 height 11
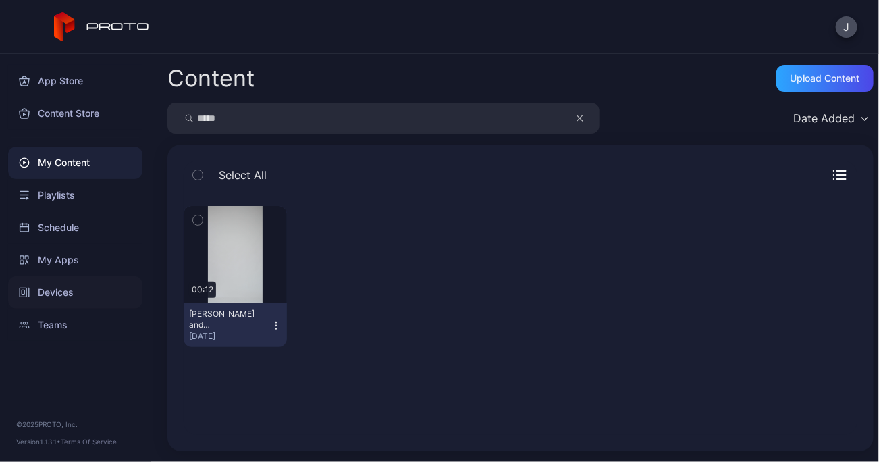
click at [70, 284] on div "Devices" at bounding box center [75, 292] width 134 height 32
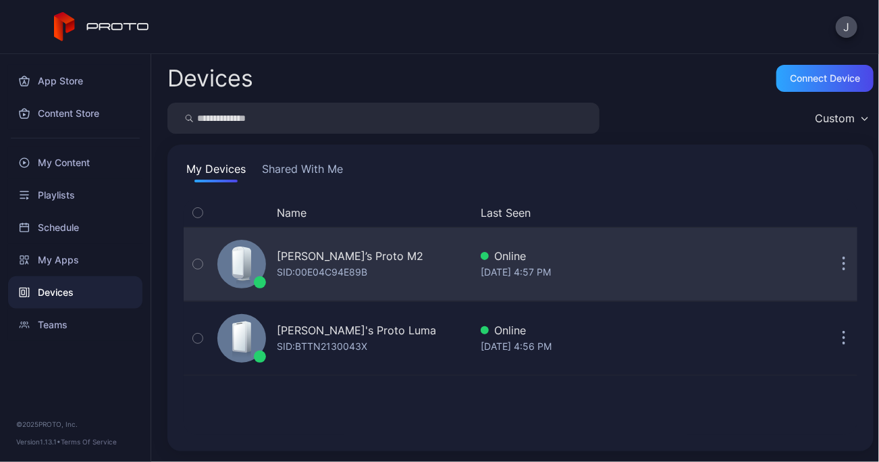
click at [318, 258] on div "[PERSON_NAME]’s Proto M2" at bounding box center [350, 256] width 147 height 16
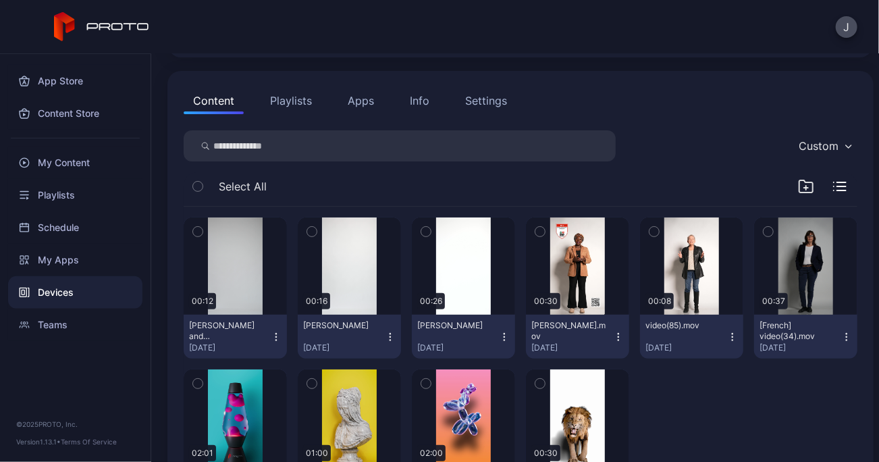
scroll to position [125, 0]
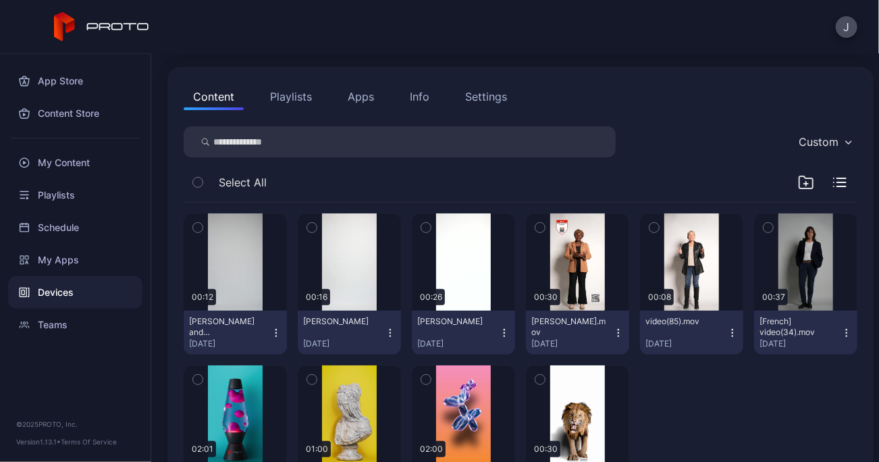
click at [271, 334] on icon "button" at bounding box center [276, 333] width 11 height 11
click at [229, 261] on div "button" at bounding box center [235, 262] width 43 height 22
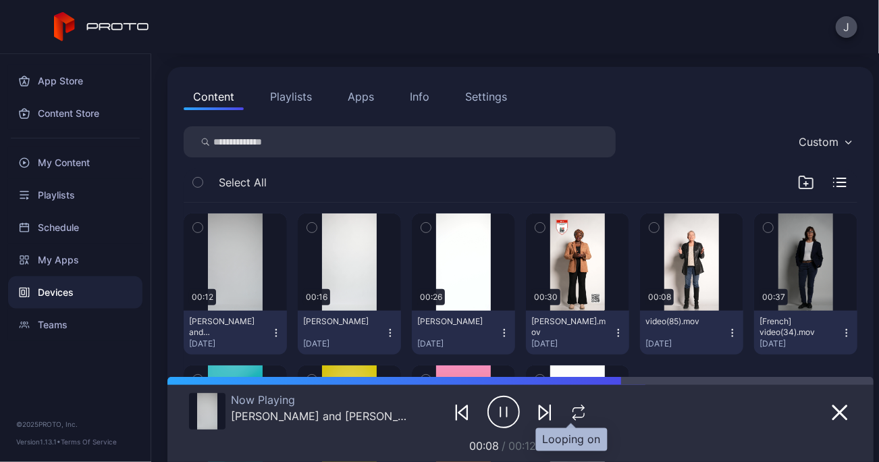
click at [573, 416] on icon "button" at bounding box center [574, 417] width 3 height 5
click at [568, 407] on icon "button" at bounding box center [579, 413] width 22 height 16
